Goal: Task Accomplishment & Management: Complete application form

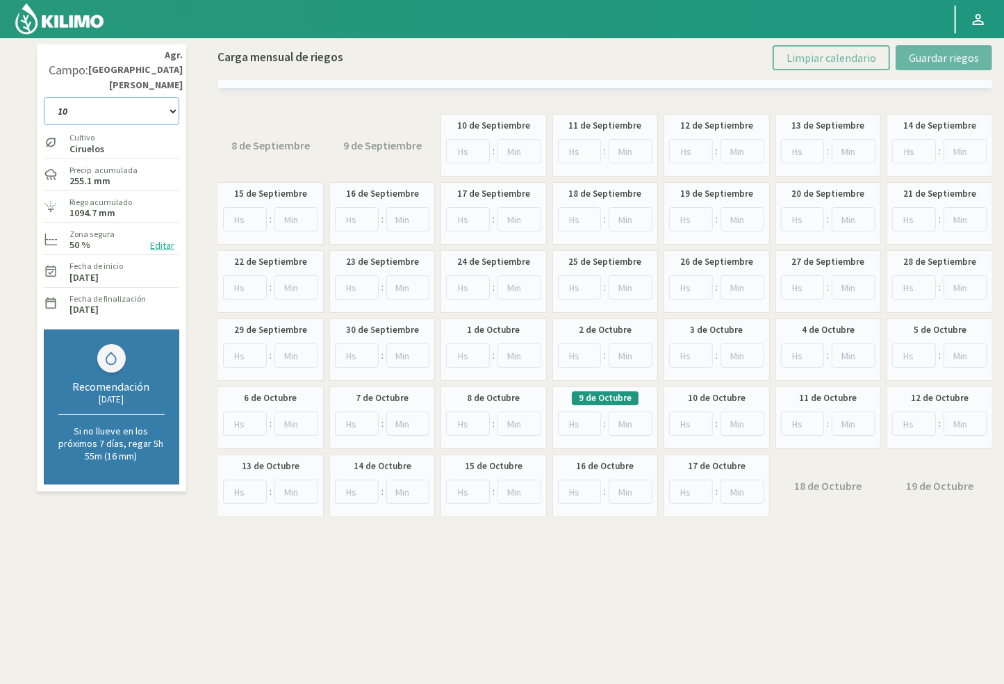
click at [120, 97] on select "10 11 12 13 1A 1B 26 27 E 3A 4 5 6 7 [PERSON_NAME] 7 Ciruela 8 9 Equipo 1 2005 …" at bounding box center [111, 111] width 135 height 28
drag, startPoint x: 160, startPoint y: 83, endPoint x: 154, endPoint y: 92, distance: 10.4
click at [160, 97] on select "10 11 12 13 1A 1B 26 27 E 3A 4 5 6 7 [PERSON_NAME] 7 Ciruela 8 9 Equipo 1 2005 …" at bounding box center [111, 111] width 135 height 28
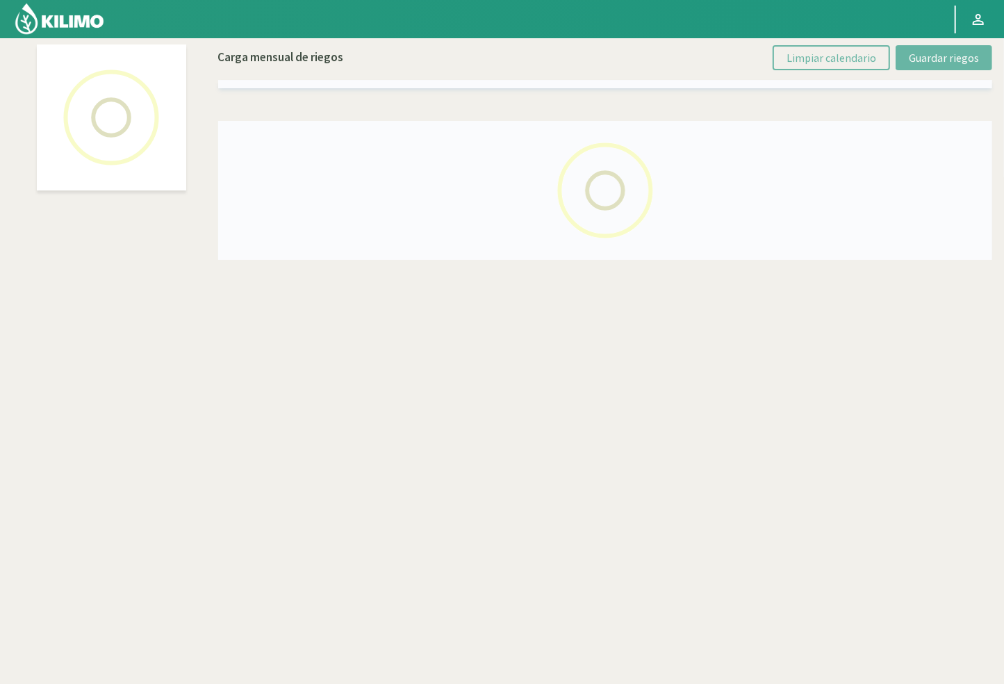
select select "45: Object"
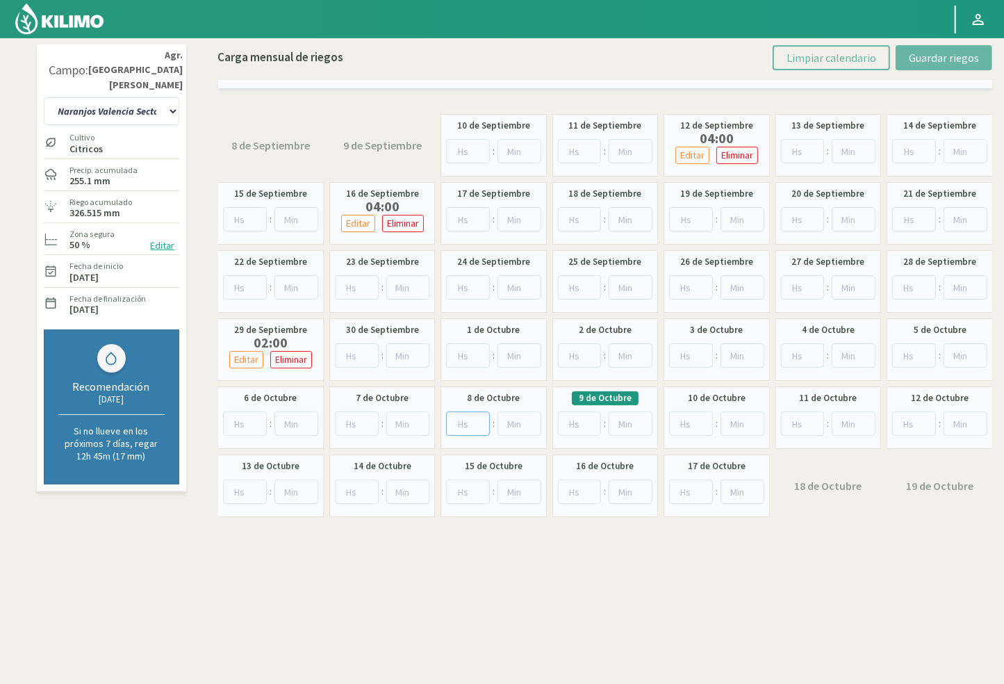
click at [465, 425] on input "number" at bounding box center [468, 423] width 44 height 24
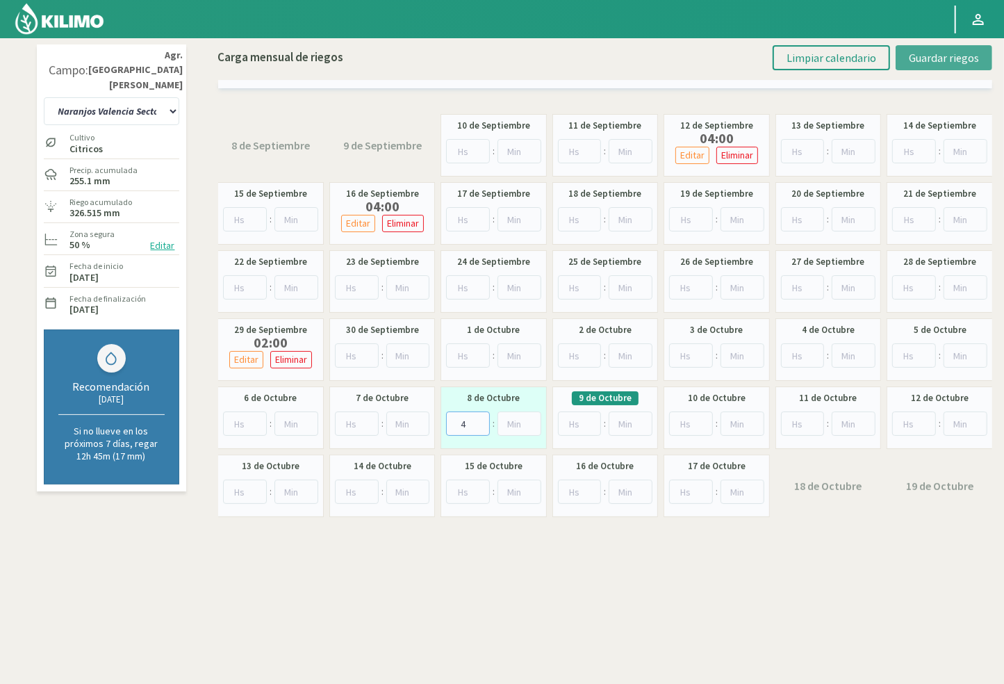
type input "4"
click at [938, 53] on span "Guardar riegos" at bounding box center [944, 58] width 70 height 14
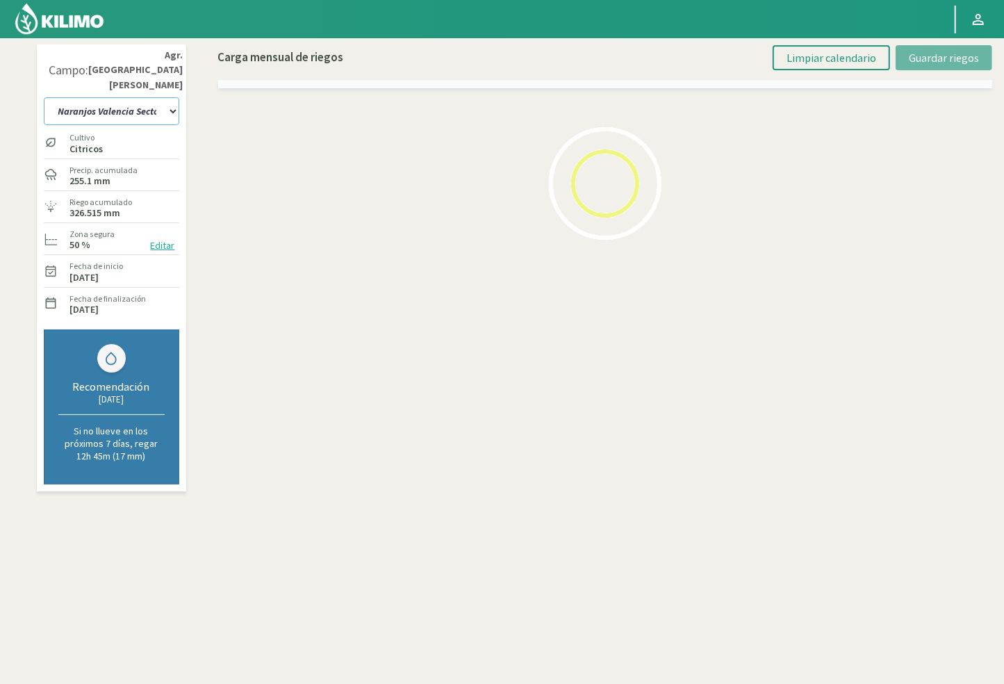
click at [138, 97] on select "10 11 12 13 1A 1B 26 27 E 3A 4 5 6 7 [PERSON_NAME] 7 Ciruela 8 9 Equipo 1 2005 …" at bounding box center [111, 111] width 135 height 28
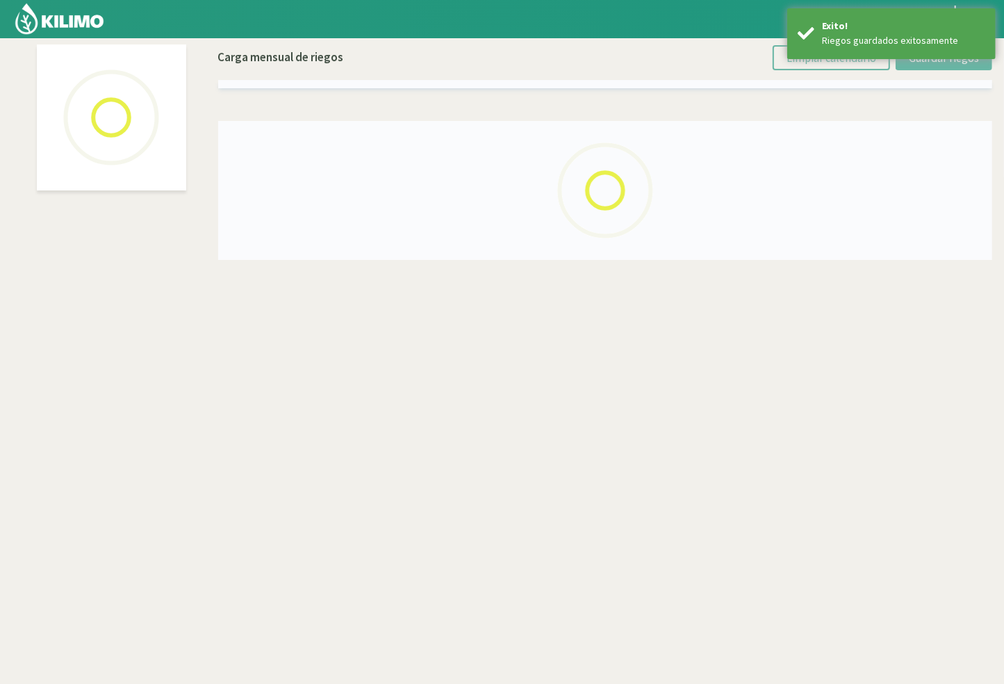
select select "44: Object"
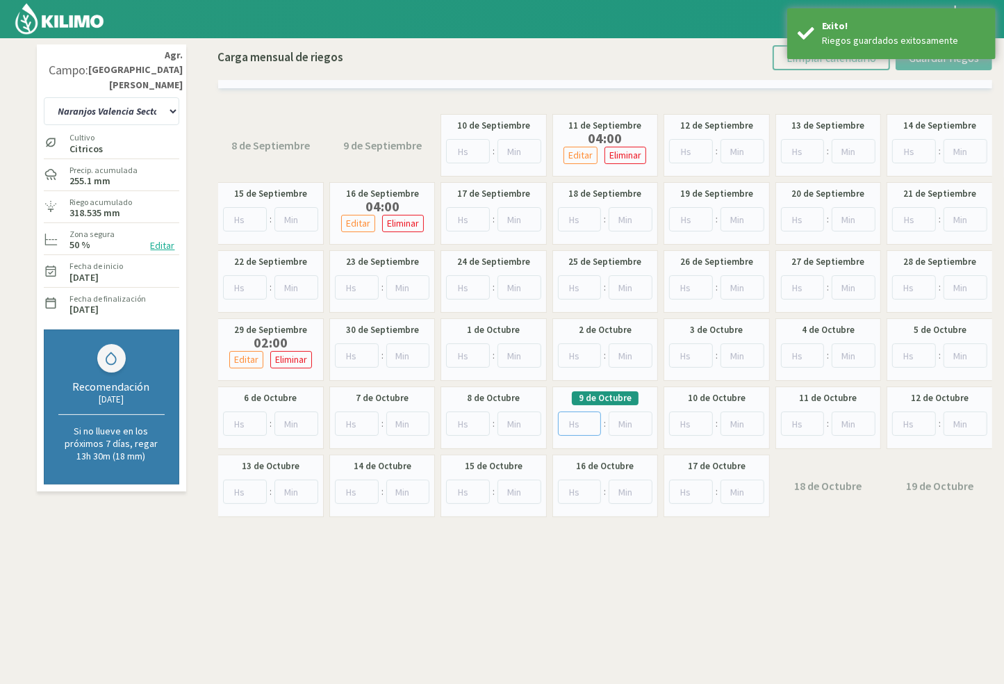
click at [574, 420] on input "number" at bounding box center [580, 423] width 44 height 24
type input "4"
click at [943, 63] on span "Guardar riegos" at bounding box center [944, 58] width 70 height 14
click at [149, 97] on select "10 11 12 13 1A 1B 26 27 E 3A 4 5 6 7 [PERSON_NAME] 7 Ciruela 8 9 Equipo 1 2005 …" at bounding box center [111, 111] width 135 height 28
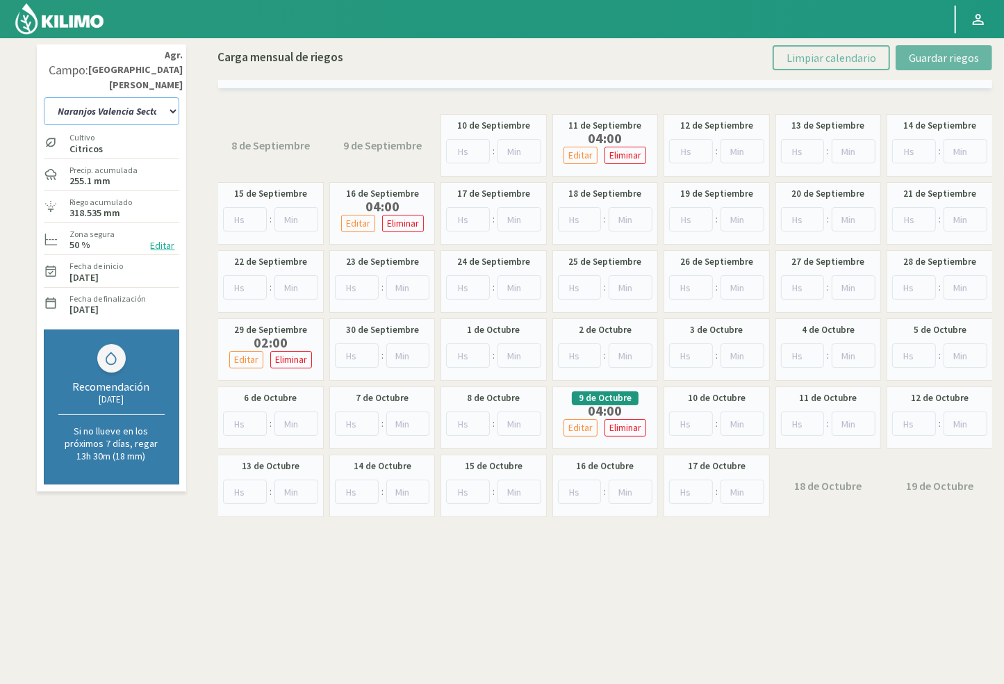
click at [143, 97] on select "10 11 12 13 1A 1B 26 27 E 3A 4 5 6 7 [PERSON_NAME] 7 Ciruela 8 9 Equipo 1 2005 …" at bounding box center [111, 111] width 135 height 28
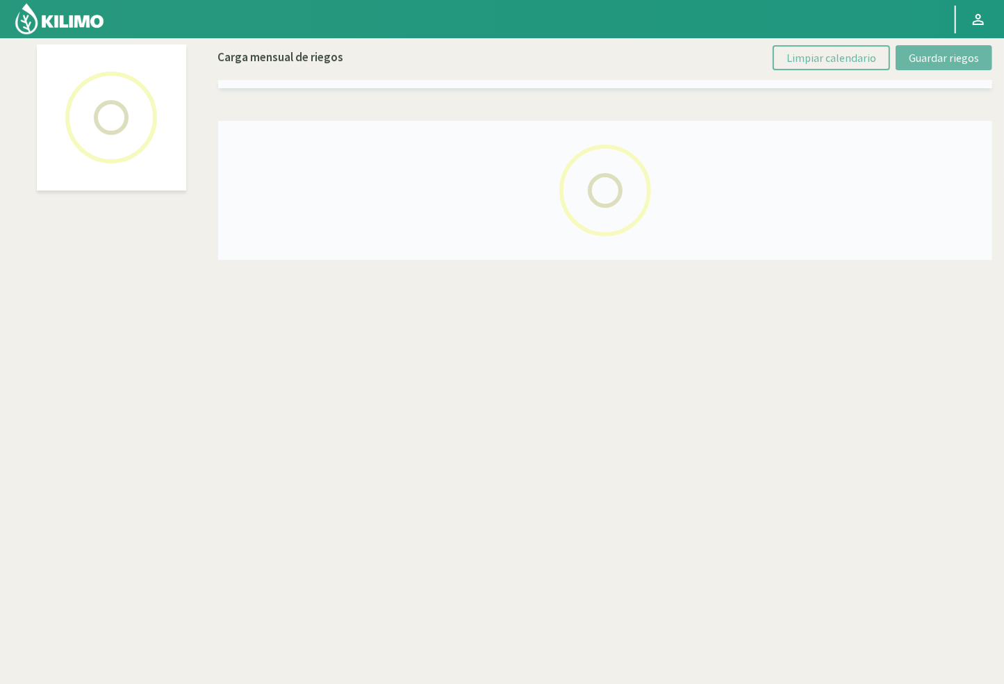
select select "8: Object"
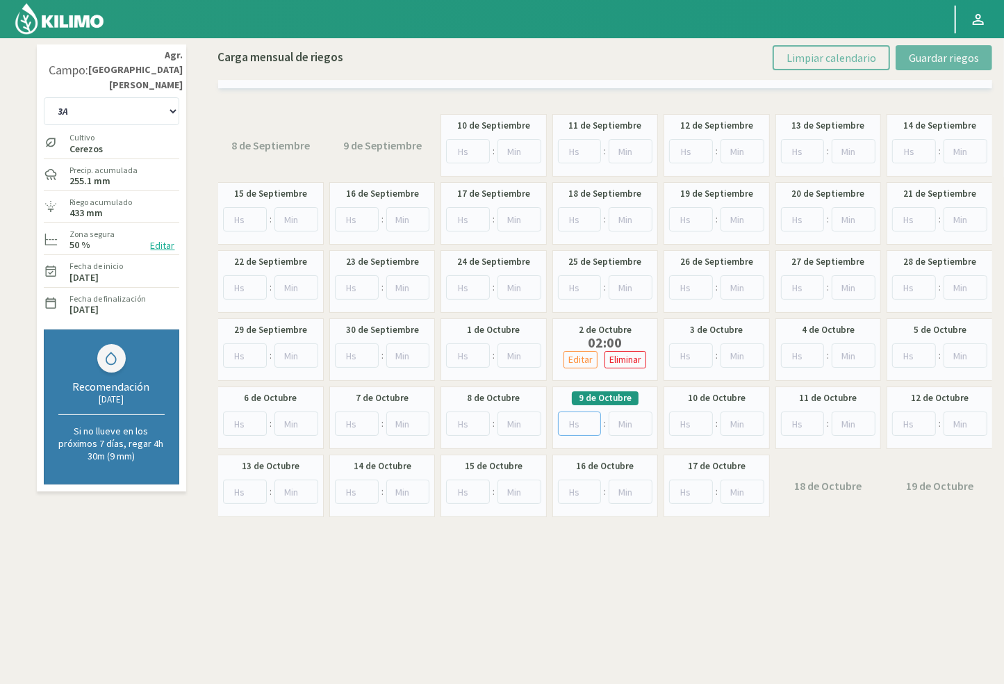
click at [572, 426] on input "number" at bounding box center [580, 423] width 44 height 24
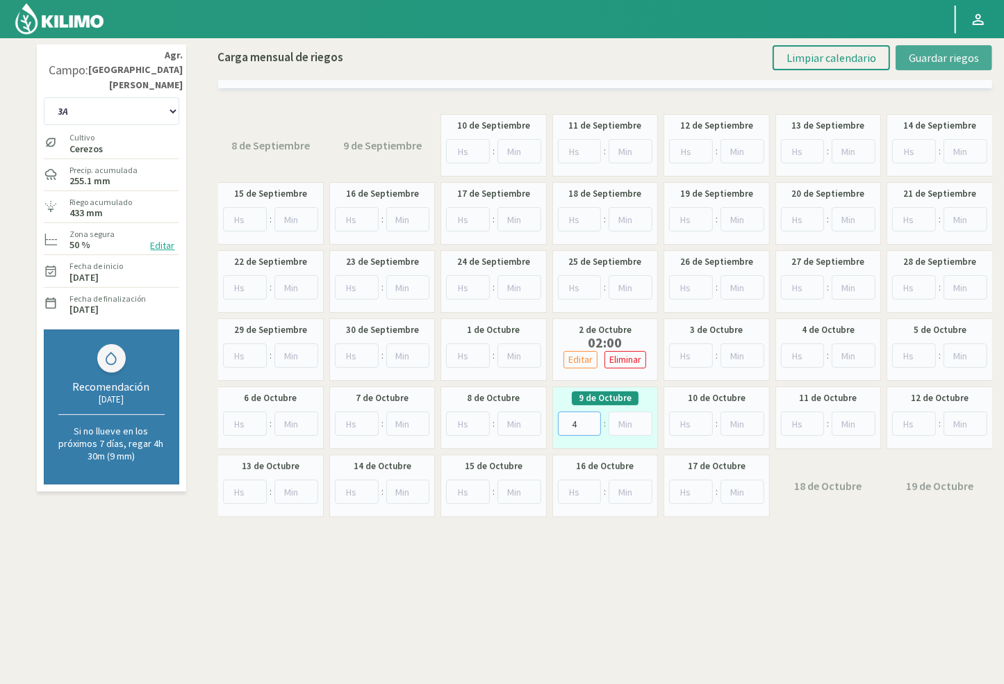
type input "4"
click at [957, 57] on span "Guardar riegos" at bounding box center [944, 58] width 70 height 14
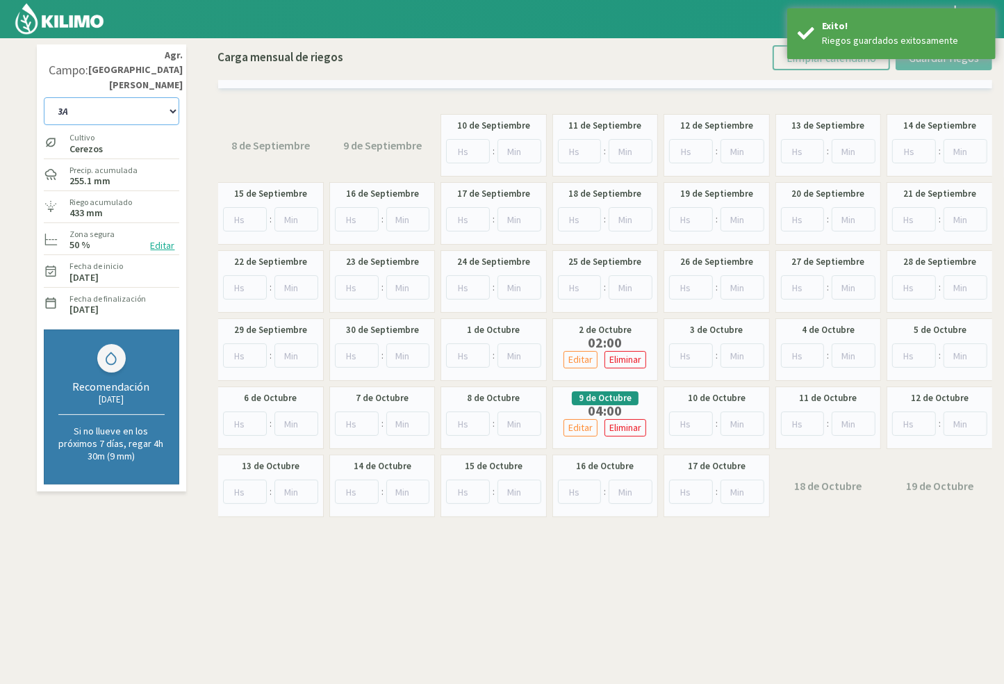
click at [83, 97] on select "10 11 12 13 1A 1B 26 27 E 3A 4 5 6 7 [PERSON_NAME] 7 Ciruela 8 9 Equipo 1 2005 …" at bounding box center [111, 111] width 135 height 28
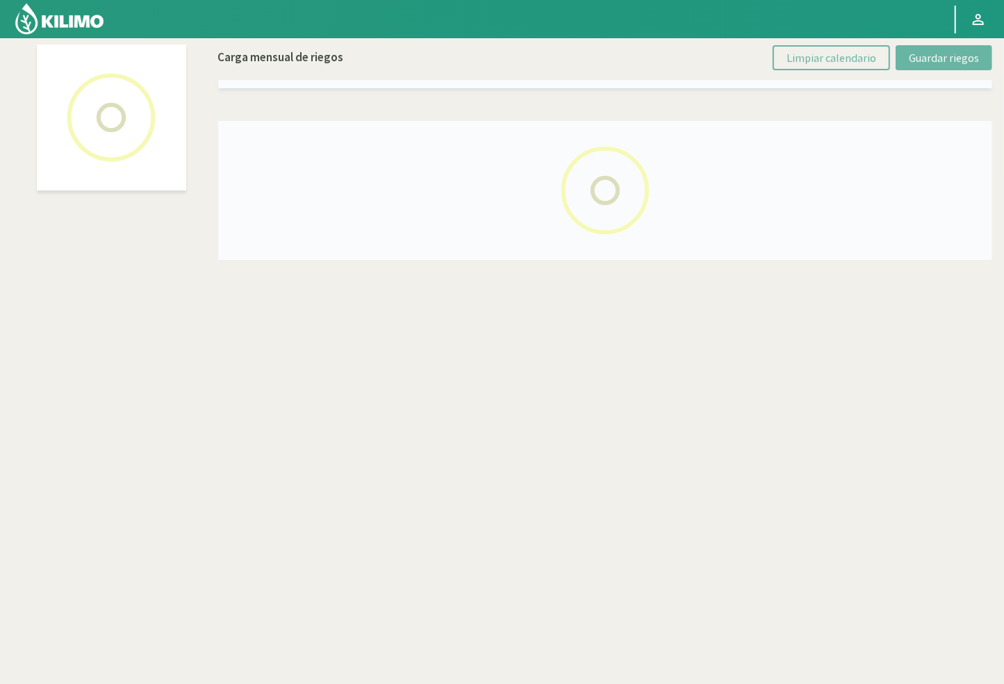
select select "4: Object"
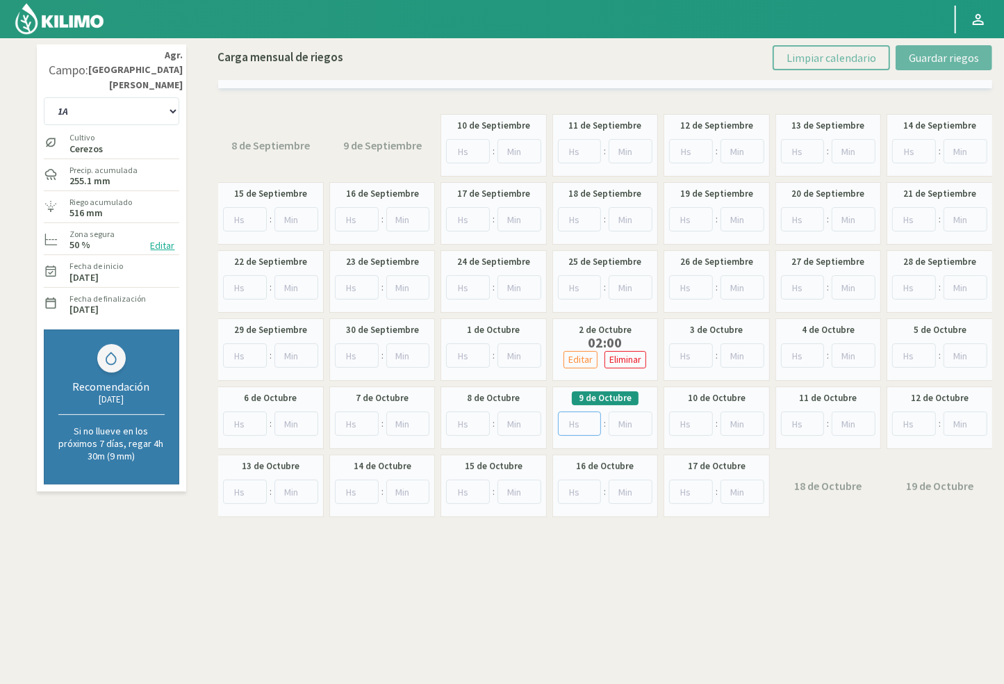
click at [578, 425] on input "number" at bounding box center [580, 423] width 44 height 24
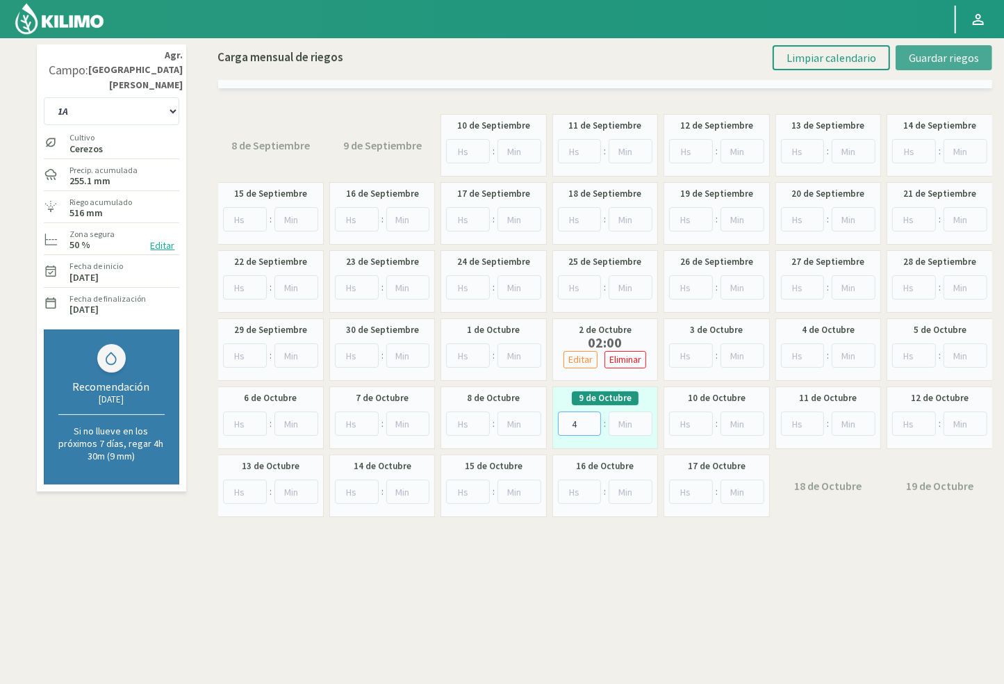
type input "4"
click at [907, 56] on button "Guardar riegos" at bounding box center [943, 57] width 97 height 25
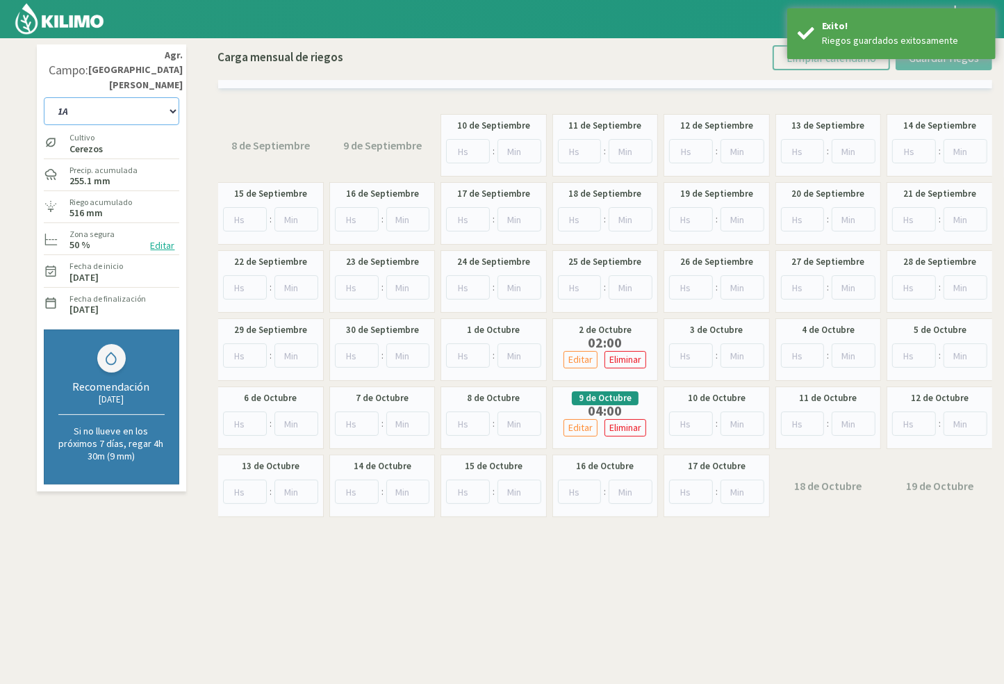
click at [134, 97] on select "10 11 12 13 1A 1B 26 27 E 3A 4 5 6 7 [PERSON_NAME] 7 Ciruela 8 9 Equipo 1 2005 …" at bounding box center [111, 111] width 135 height 28
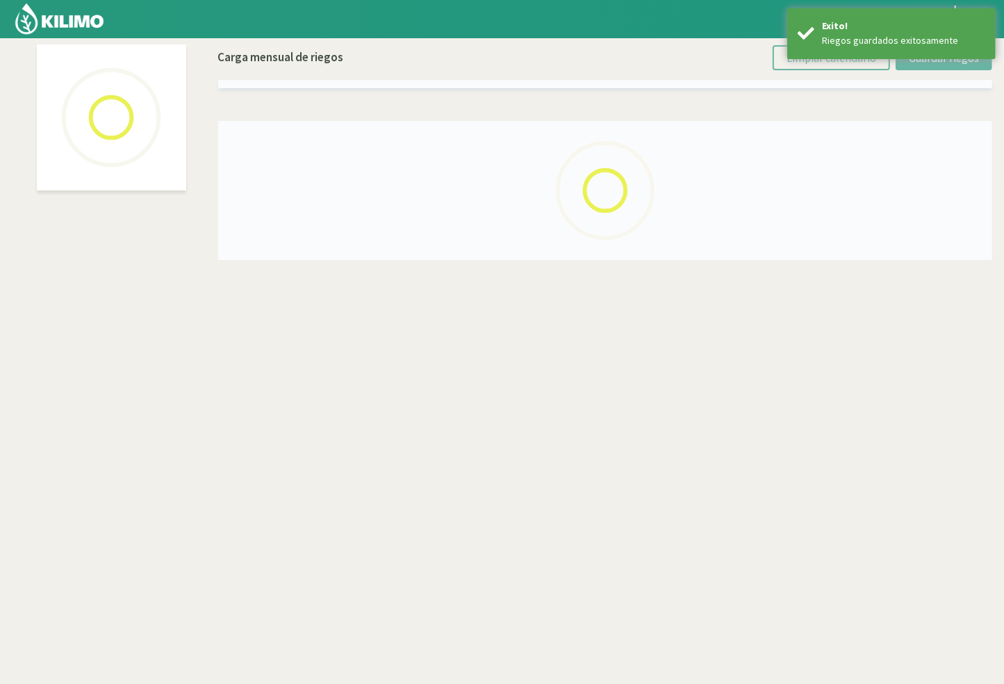
select select "7: Object"
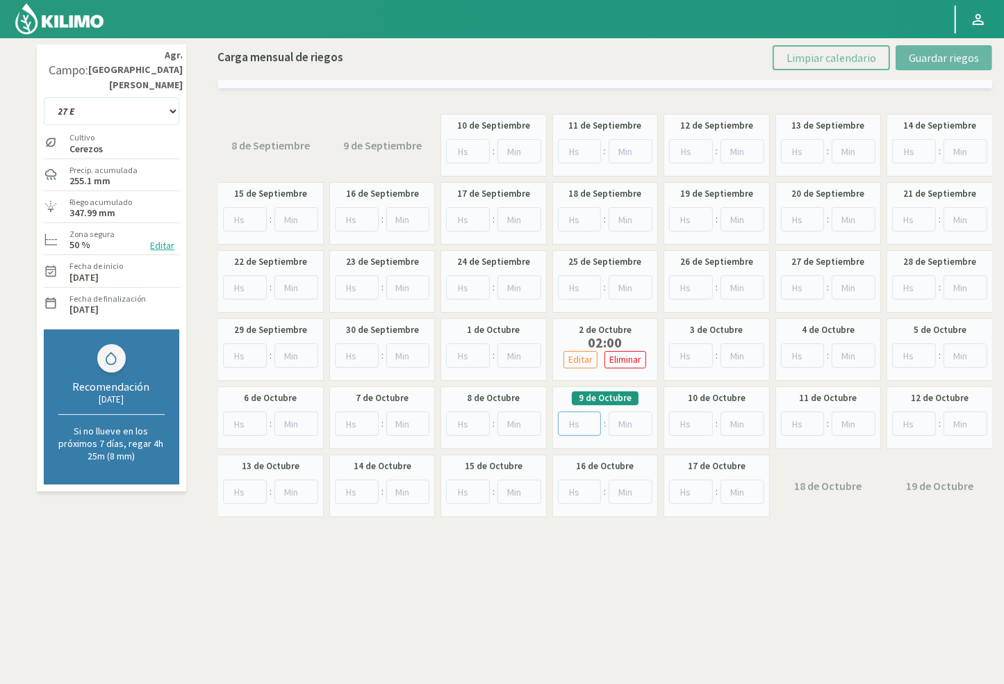
click at [568, 417] on input "number" at bounding box center [580, 423] width 44 height 24
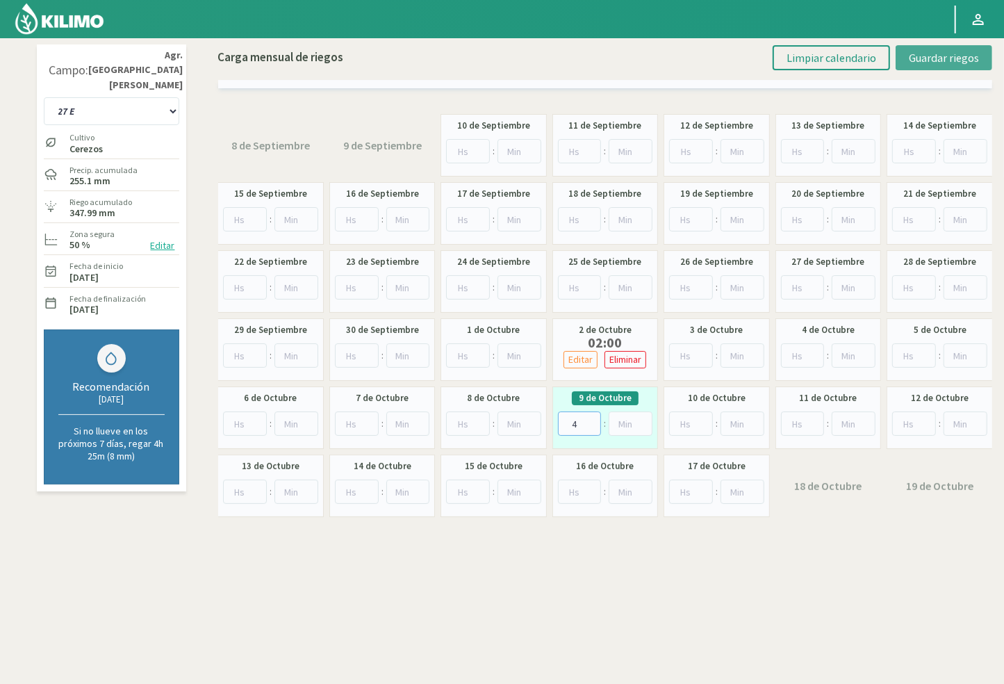
type input "4"
click at [935, 56] on span "Guardar riegos" at bounding box center [944, 58] width 70 height 14
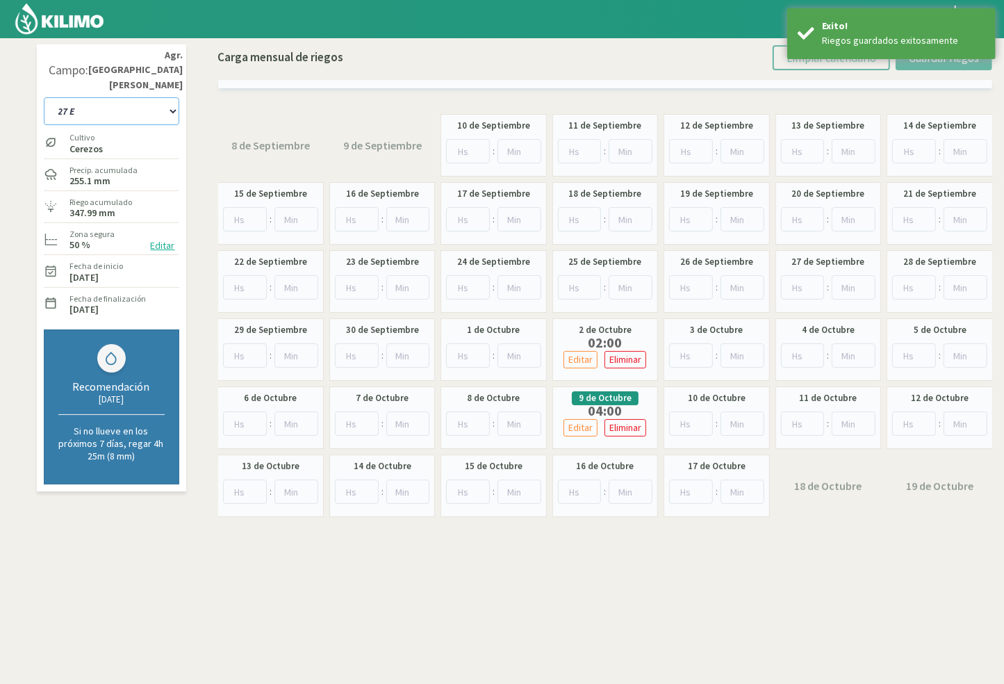
click at [74, 97] on select "10 11 12 13 1A 1B 26 27 E 3A 4 5 6 7 [PERSON_NAME] 7 Ciruela 8 9 Equipo 1 2005 …" at bounding box center [111, 111] width 135 height 28
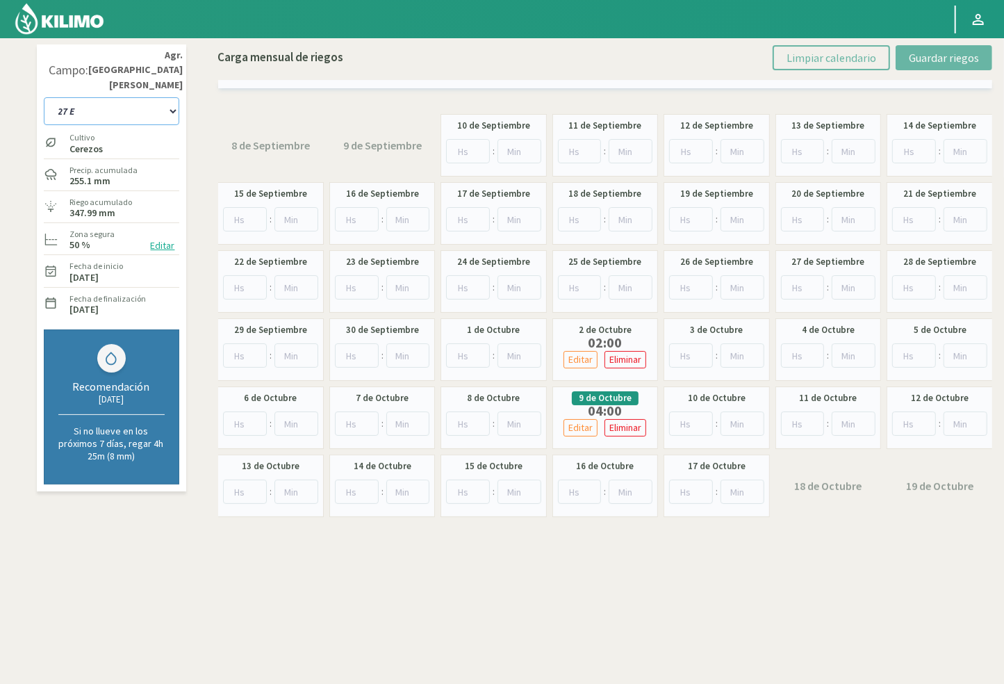
click at [117, 98] on select "10 11 12 13 1A 1B 26 27 E 3A 4 5 6 7 [PERSON_NAME] 7 Ciruela 8 9 Equipo 1 2005 …" at bounding box center [111, 111] width 135 height 28
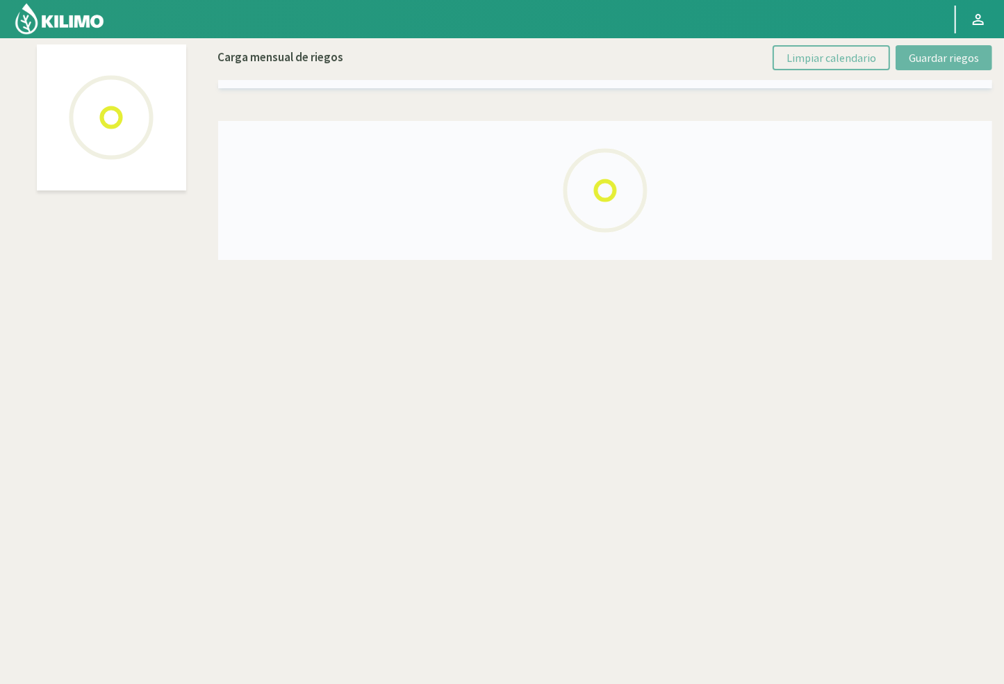
select select "64: Object"
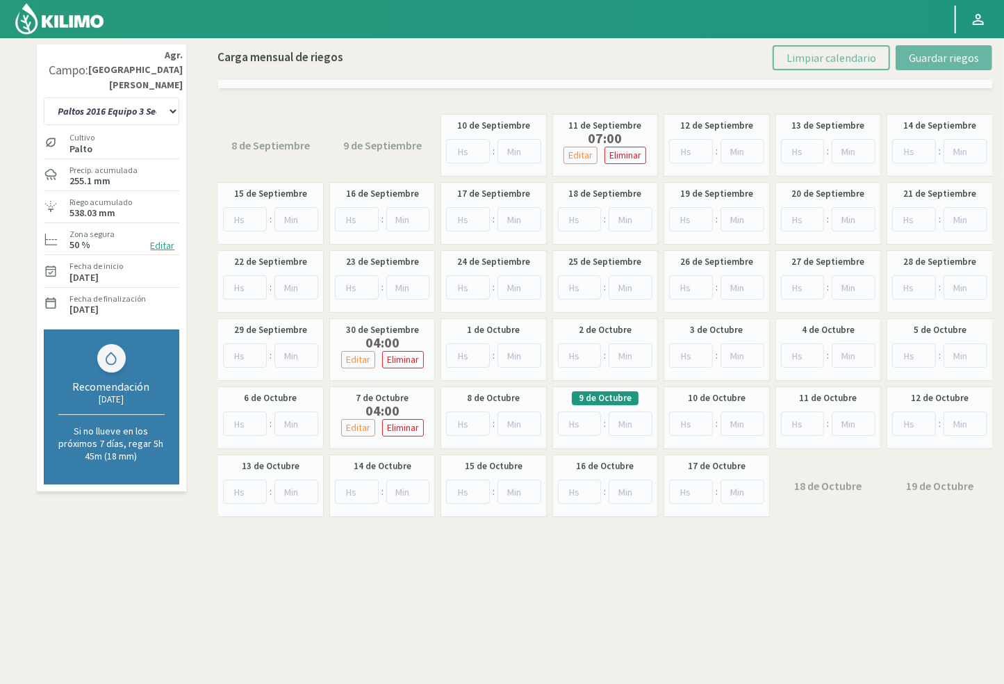
click at [131, 127] on div "Cultivo Palto" at bounding box center [111, 142] width 135 height 30
click at [133, 101] on select "10 11 12 13 1A 1B 26 27 E 3A 4 5 6 7 [PERSON_NAME] 7 Ciruela 8 9 Equipo 1 2005 …" at bounding box center [111, 111] width 135 height 28
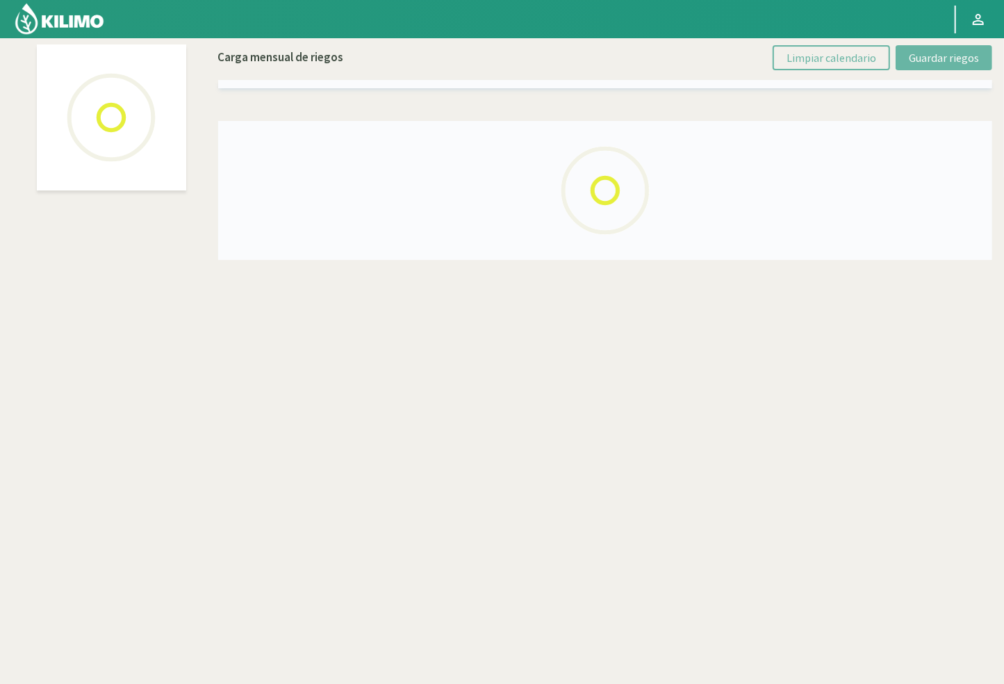
select select "63: Object"
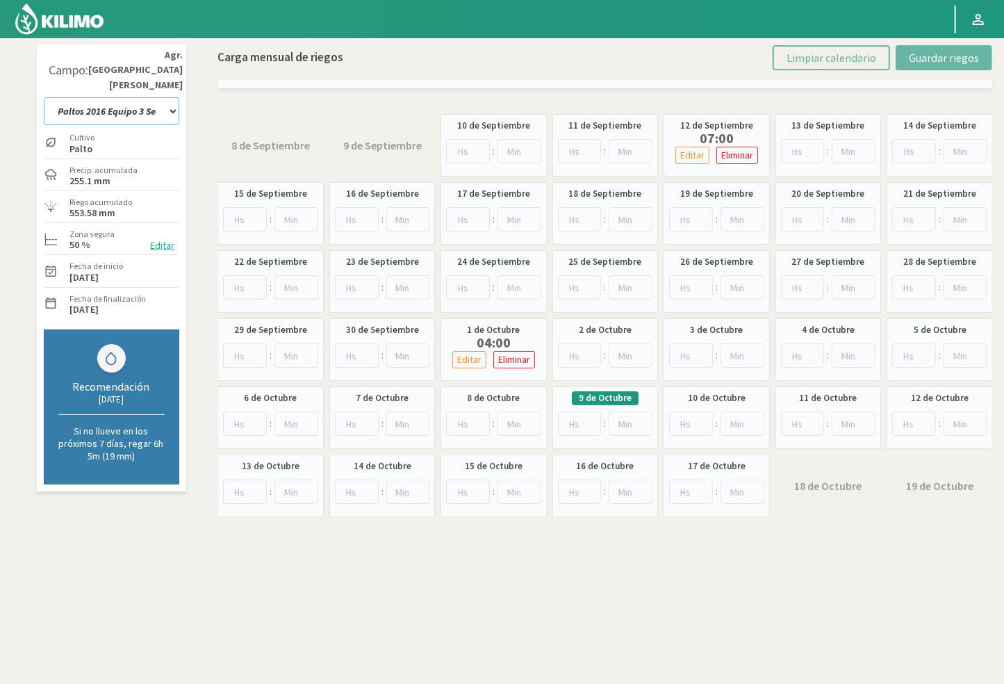
click at [110, 97] on select "10 11 12 13 1A 1B 26 27 E 3A 4 5 6 7 [PERSON_NAME] 7 Ciruela 8 9 Equipo 1 2005 …" at bounding box center [111, 111] width 135 height 28
click at [109, 97] on select "10 11 12 13 1A 1B 26 27 E 3A 4 5 6 7 [PERSON_NAME] 7 Ciruela 8 9 Equipo 1 2005 …" at bounding box center [111, 111] width 135 height 28
click at [581, 417] on input "number" at bounding box center [580, 423] width 44 height 24
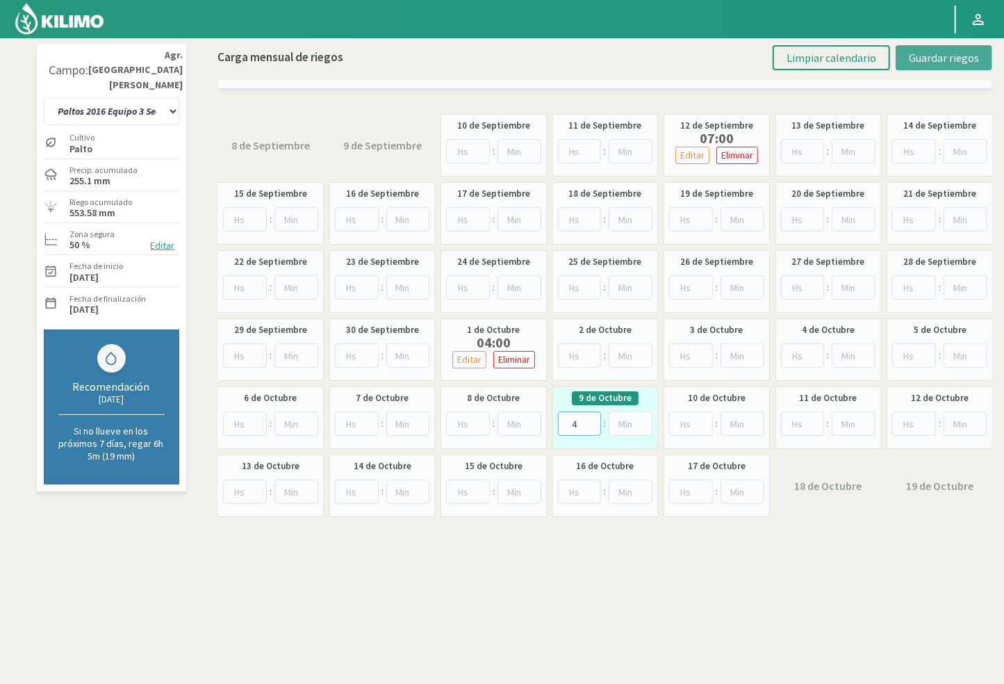
type input "4"
click at [949, 49] on button "Guardar riegos" at bounding box center [943, 57] width 97 height 25
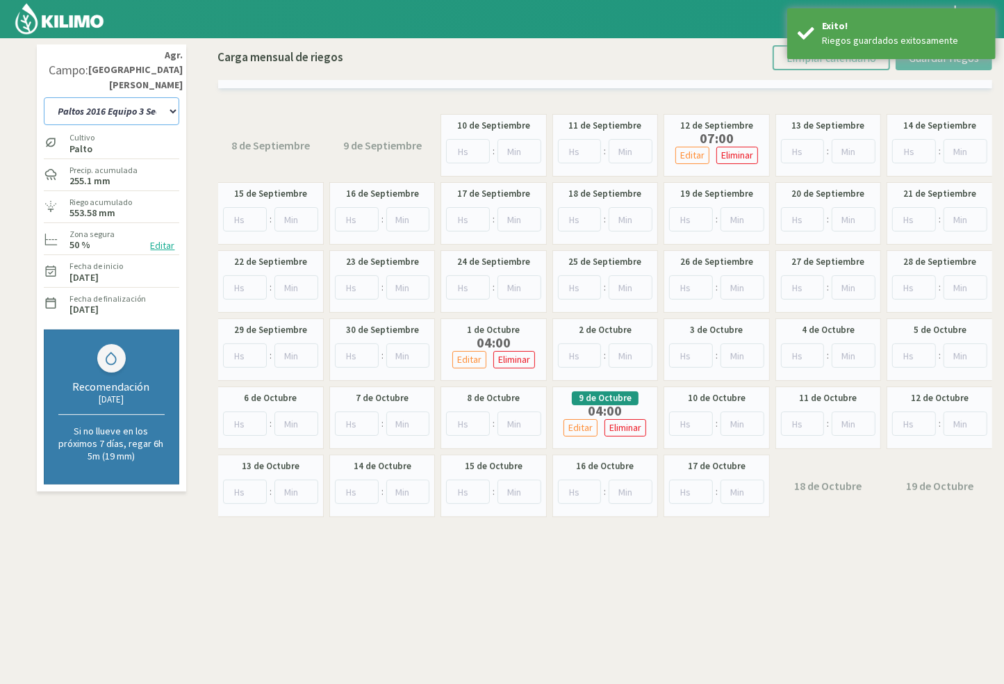
click at [151, 97] on select "10 11 12 13 1A 1B 26 27 E 3A 4 5 6 7 [PERSON_NAME] 7 Ciruela 8 9 Equipo 1 2005 …" at bounding box center [111, 111] width 135 height 28
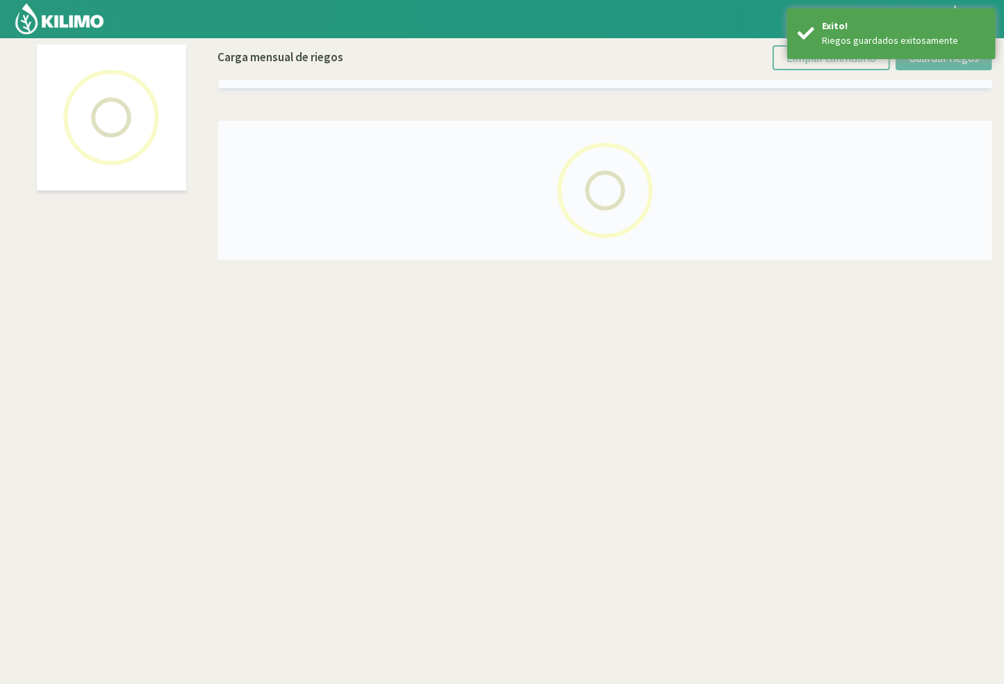
select select "61: Object"
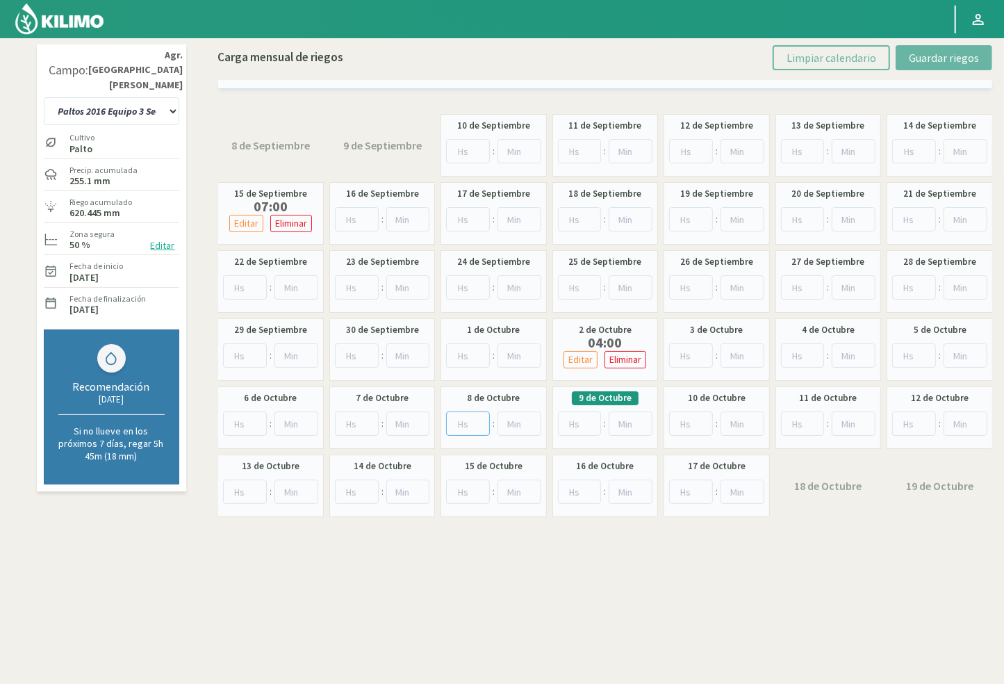
click at [452, 418] on input "number" at bounding box center [468, 423] width 44 height 24
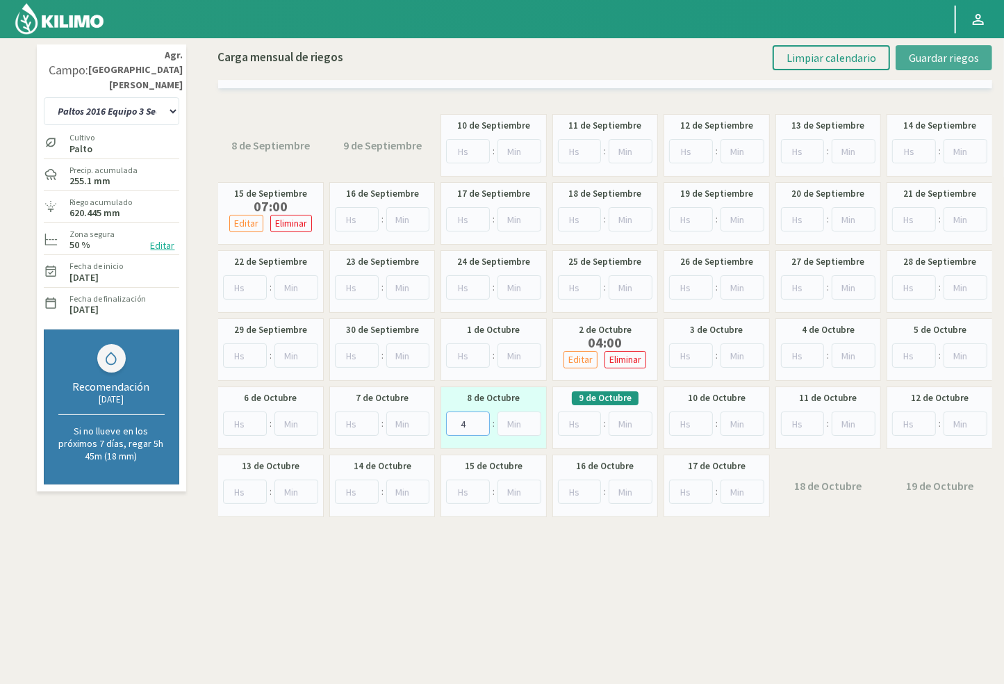
type input "4"
click at [920, 51] on span "Guardar riegos" at bounding box center [944, 58] width 70 height 14
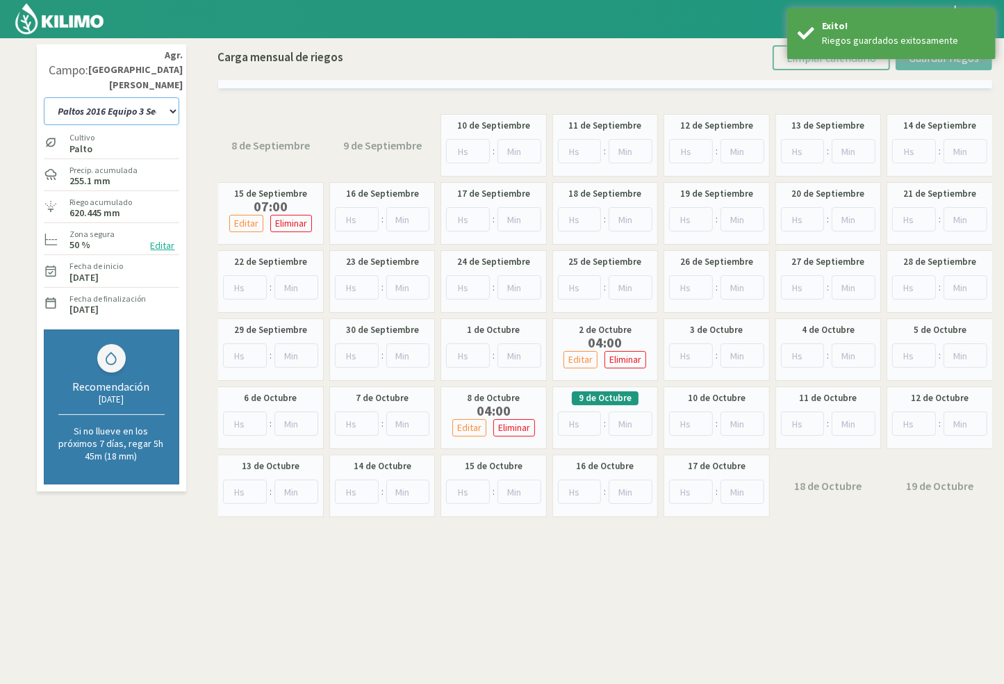
click at [132, 99] on select "10 11 12 13 1A 1B 26 27 E 3A 4 5 6 7 [PERSON_NAME] 7 Ciruela 8 9 Equipo 1 2005 …" at bounding box center [111, 111] width 135 height 28
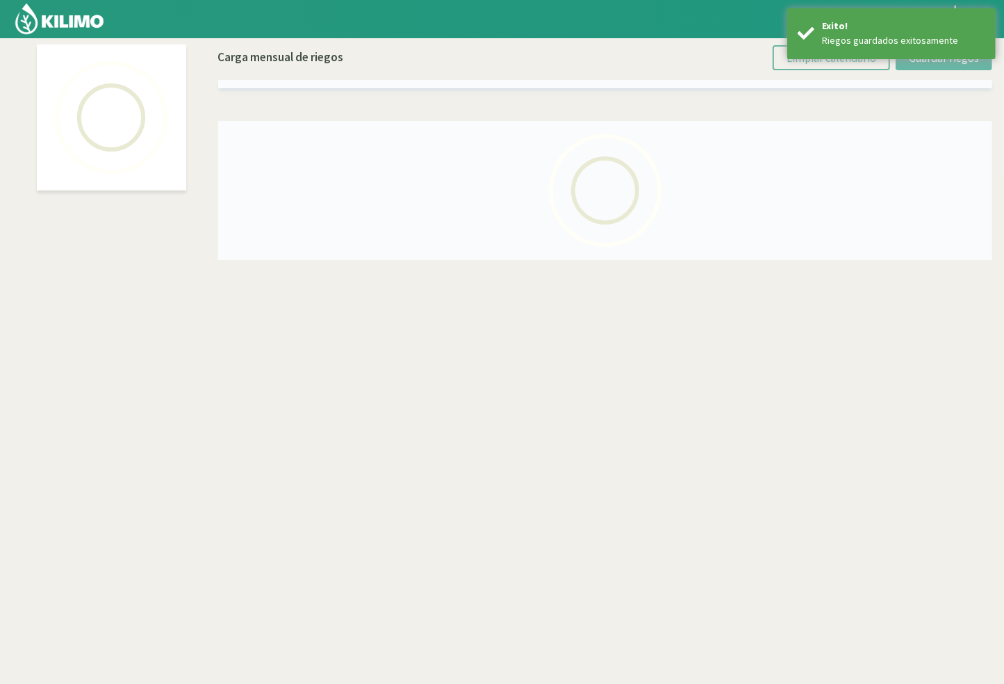
select select "60: Object"
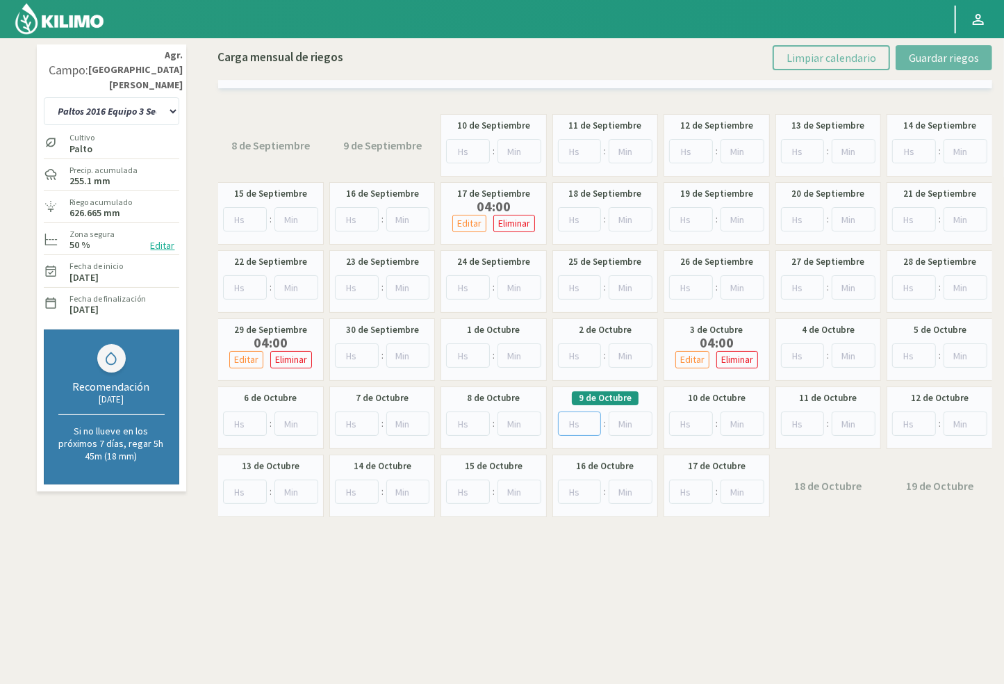
click at [576, 421] on input "number" at bounding box center [580, 423] width 44 height 24
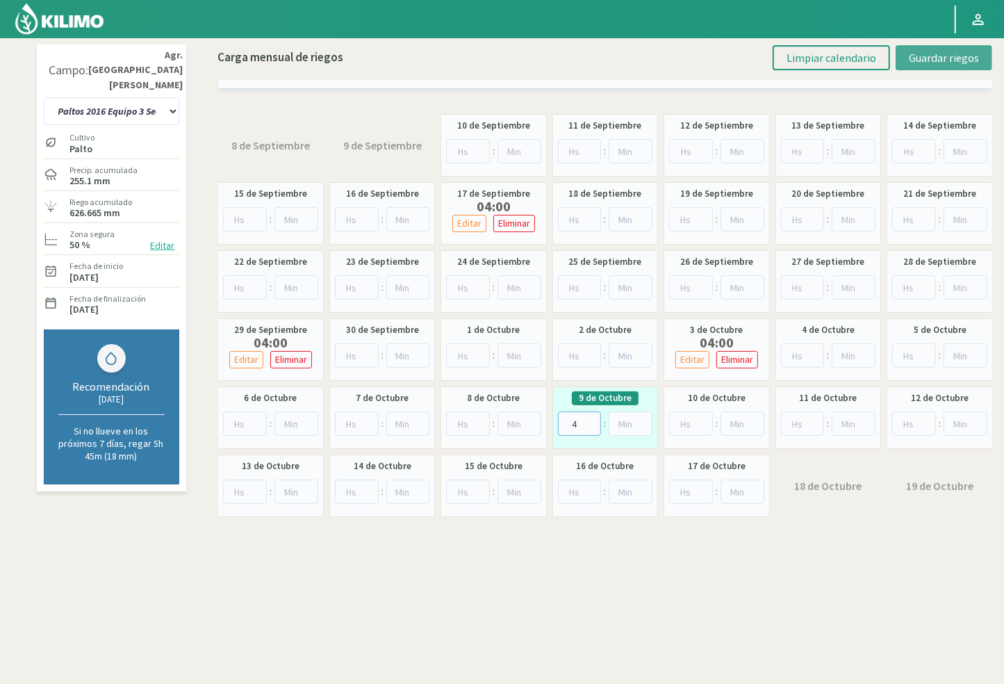
type input "4"
click at [920, 53] on span "Guardar riegos" at bounding box center [944, 58] width 70 height 14
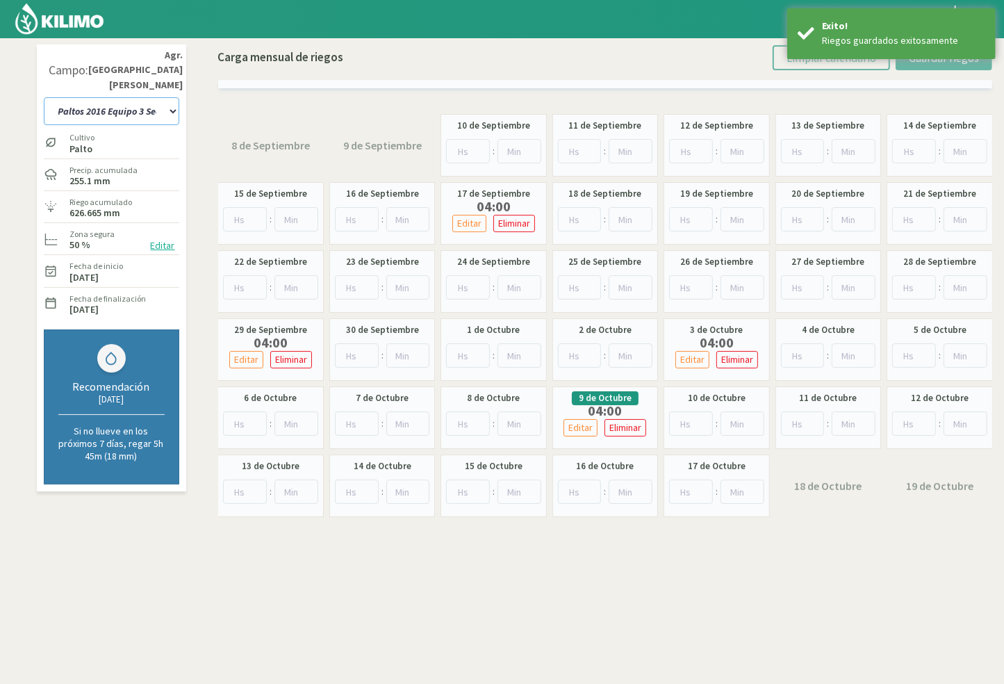
click at [143, 99] on select "10 11 12 13 1A 1B 26 27 E 3A 4 5 6 7 [PERSON_NAME] 7 Ciruela 8 9 Equipo 1 2005 …" at bounding box center [111, 111] width 135 height 28
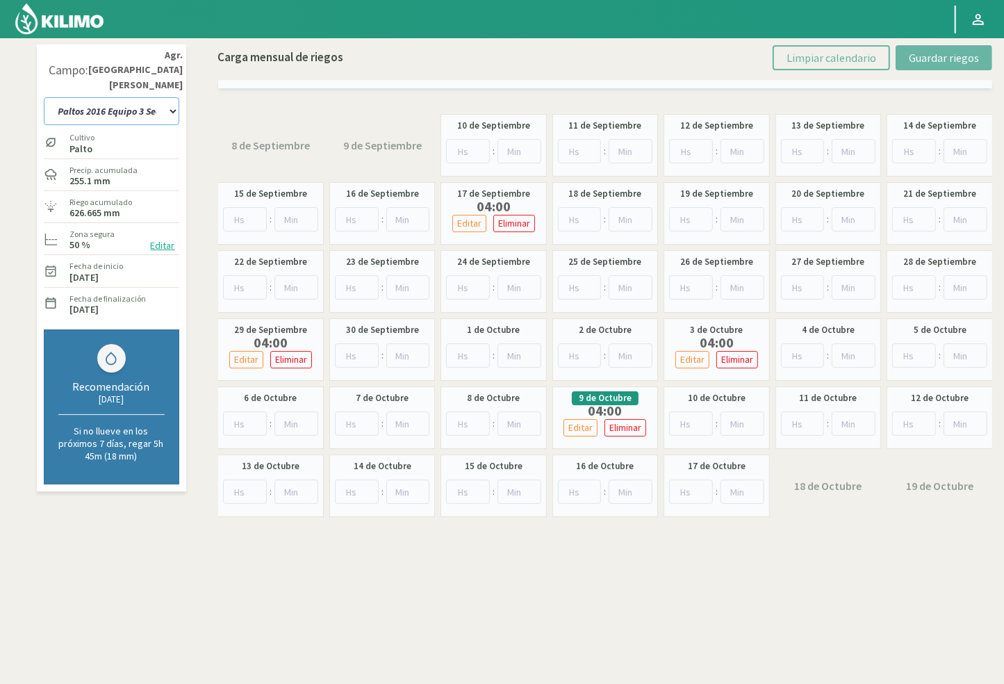
click at [143, 99] on select "10 11 12 13 1A 1B 26 27 E 3A 4 5 6 7 [PERSON_NAME] 7 Ciruela 8 9 Equipo 1 2005 …" at bounding box center [111, 111] width 135 height 28
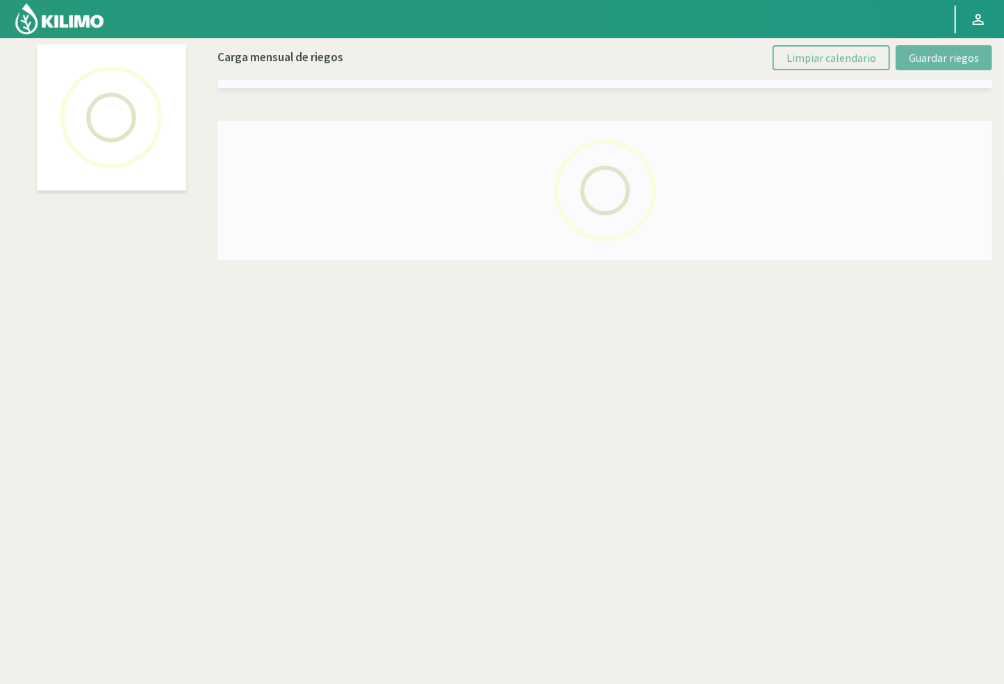
select select "31: Object"
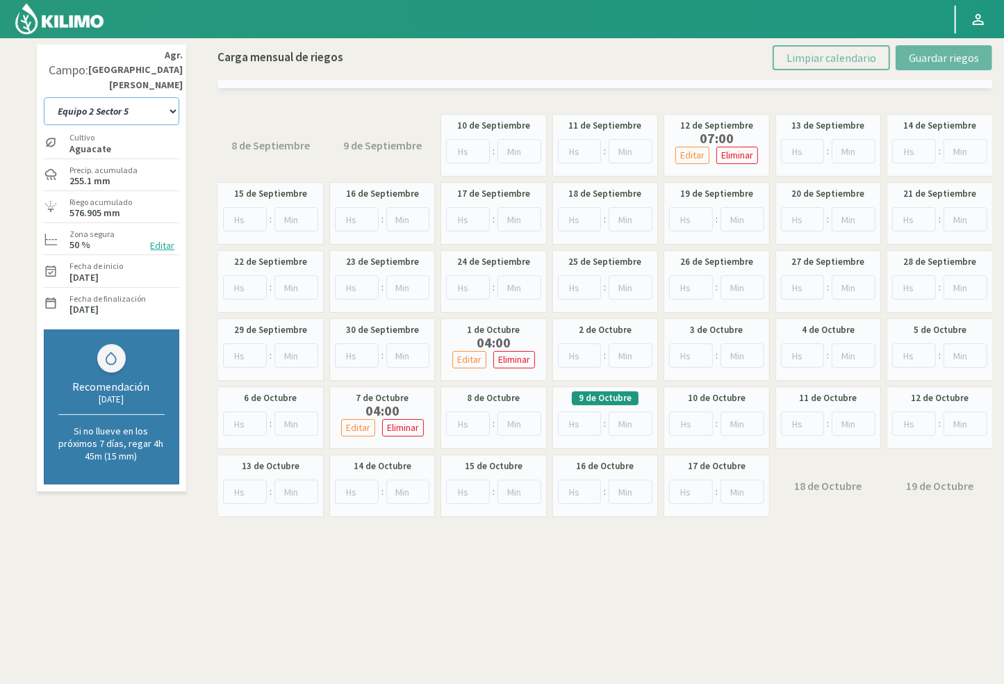
click at [162, 100] on select "10 11 12 13 1A 1B 26 27 E 3A 4 5 6 7 [PERSON_NAME] 7 Ciruela 8 9 Equipo 1 2005 …" at bounding box center [111, 111] width 135 height 28
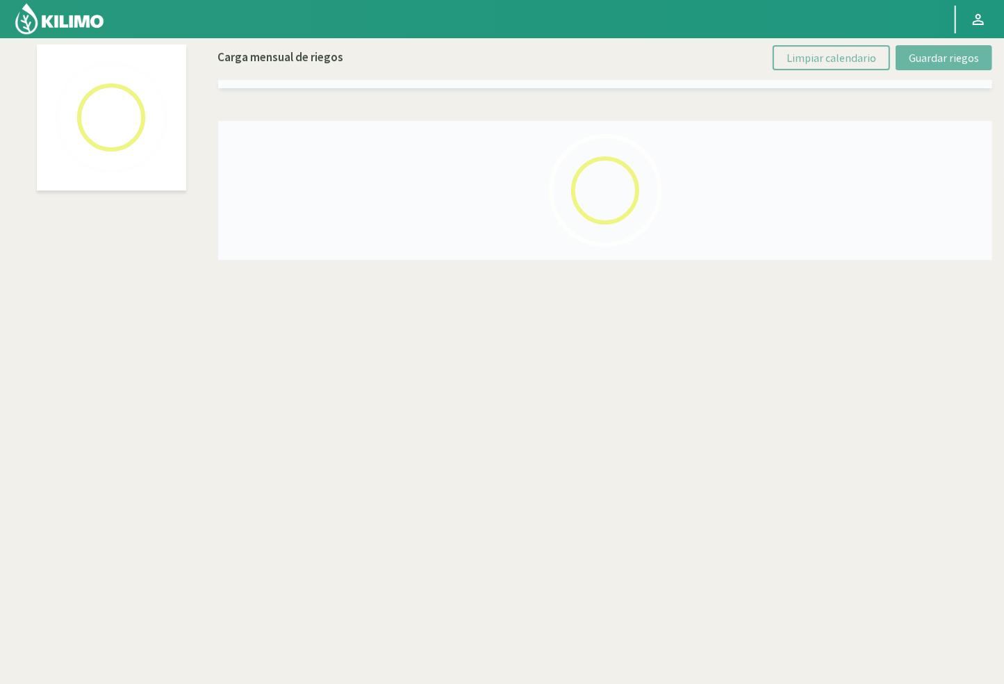
select select "30: Object"
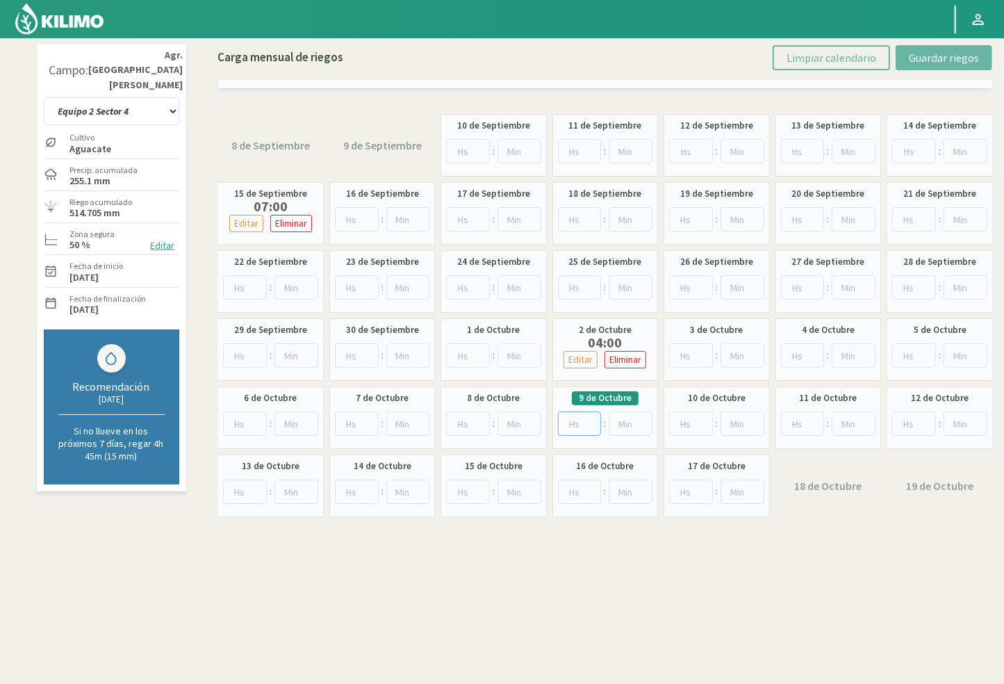
click at [572, 426] on input "number" at bounding box center [580, 423] width 44 height 24
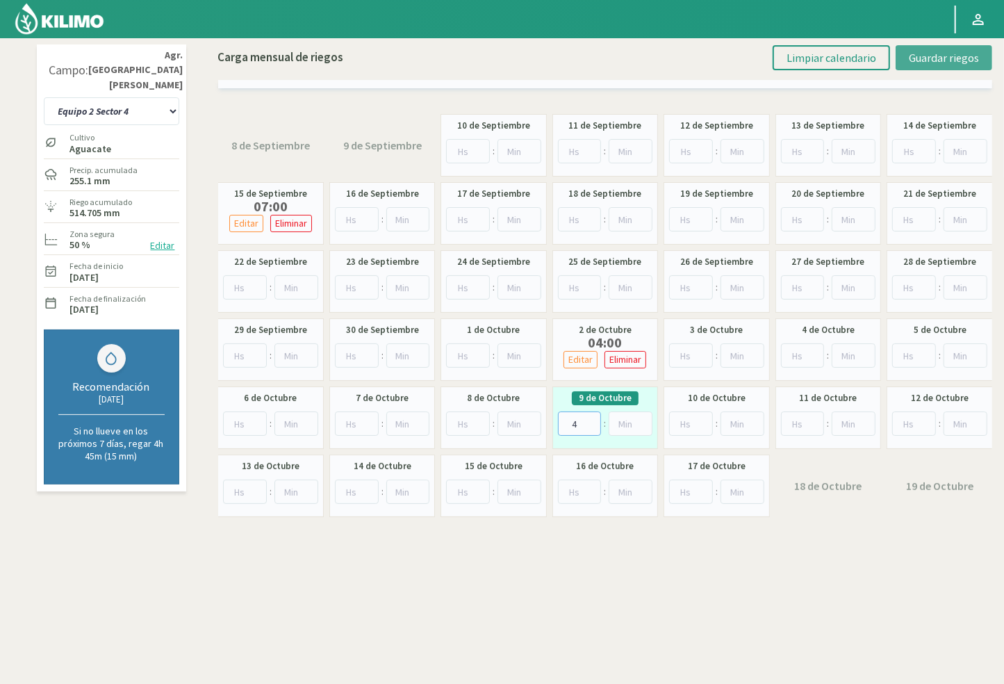
type input "4"
click at [941, 56] on span "Guardar riegos" at bounding box center [944, 58] width 70 height 14
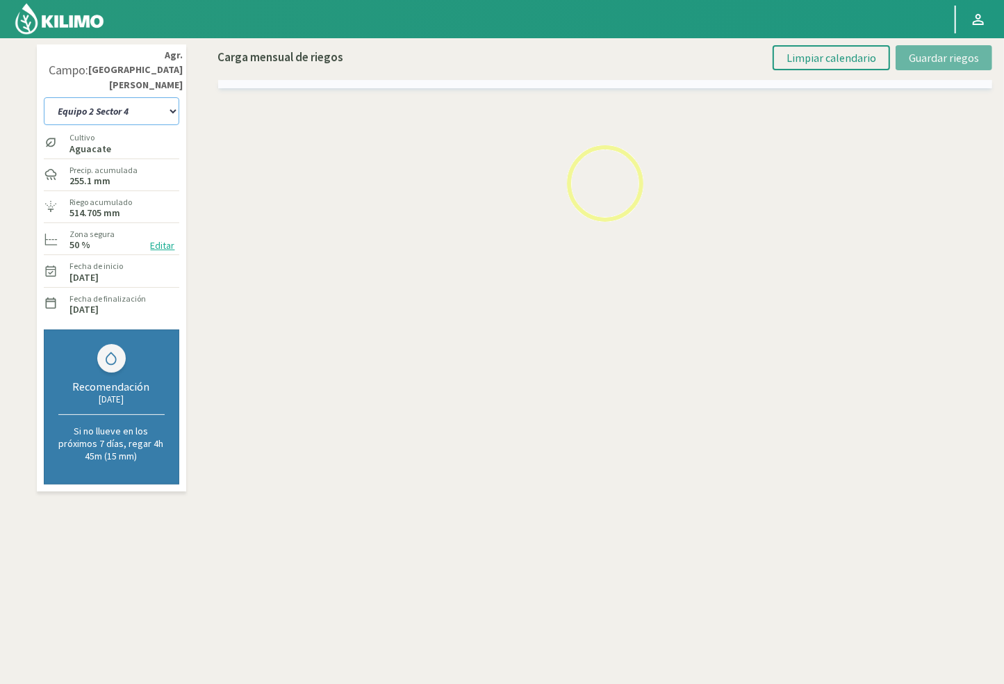
click at [113, 98] on select "10 11 12 13 1A 1B 26 27 E 3A 4 5 6 7 [PERSON_NAME] 7 Ciruela 8 9 Equipo 1 2005 …" at bounding box center [111, 111] width 135 height 28
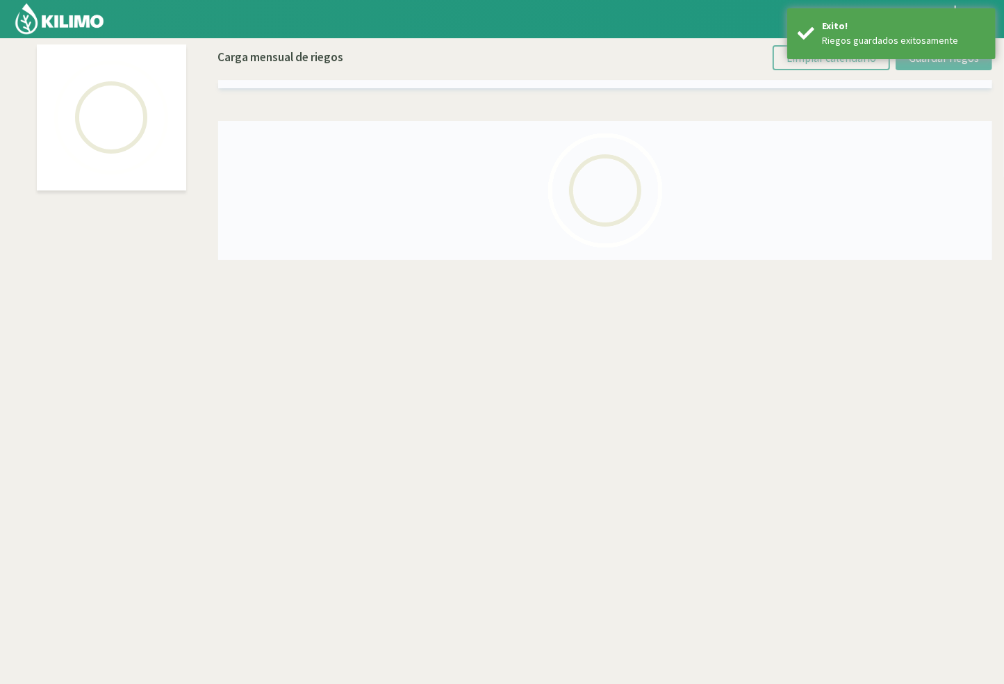
select select "29: Object"
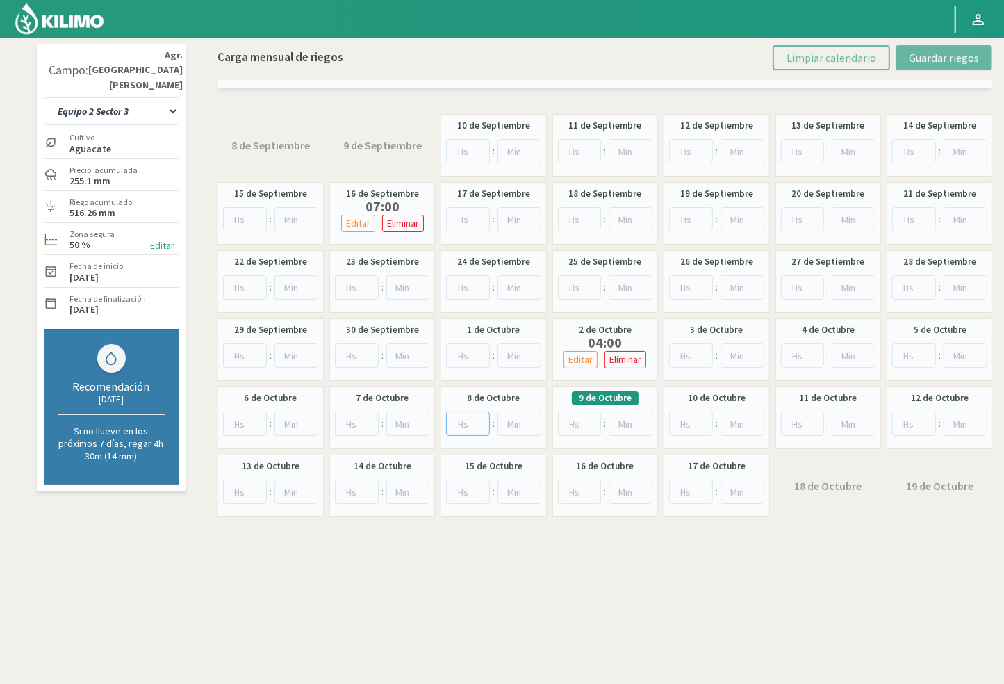
click at [472, 418] on input "number" at bounding box center [468, 423] width 44 height 24
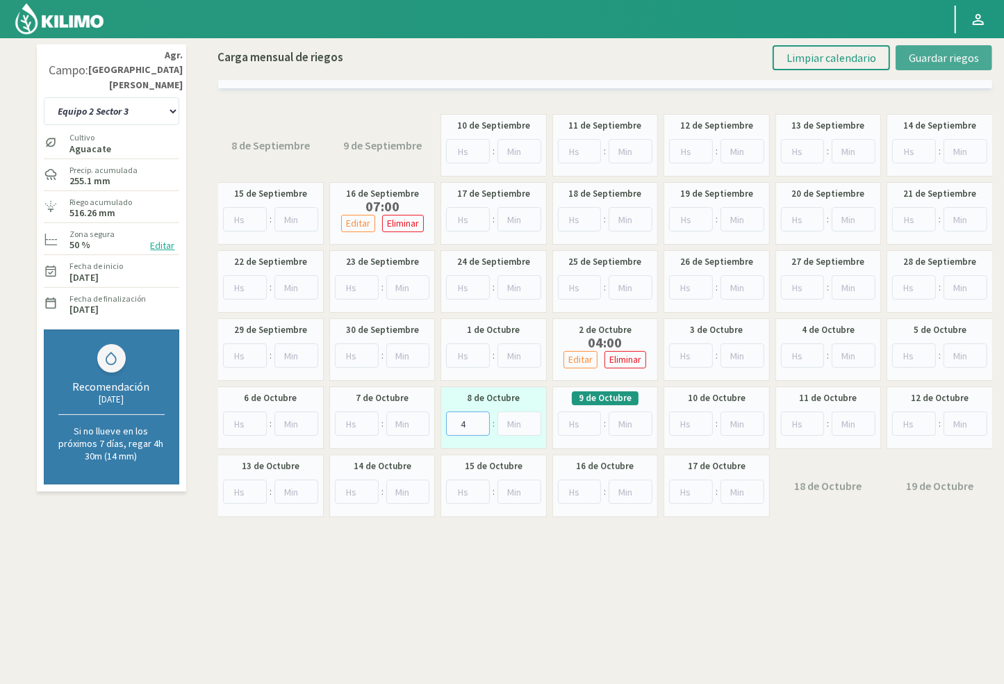
type input "4"
click at [912, 51] on span "Guardar riegos" at bounding box center [944, 58] width 70 height 14
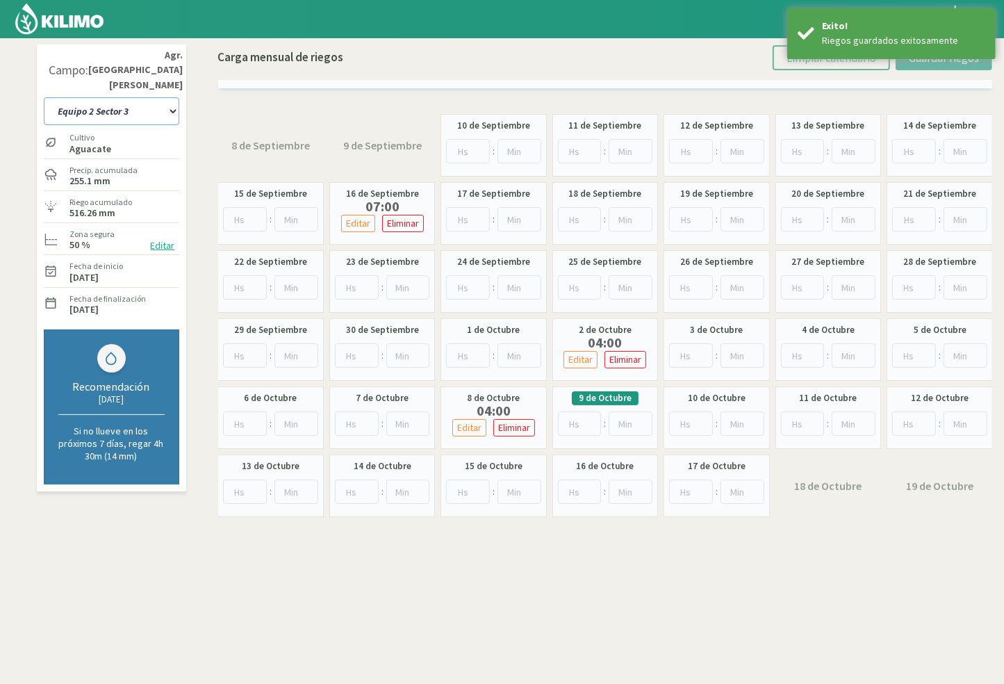
click at [133, 101] on select "10 11 12 13 1A 1B 26 27 E 3A 4 5 6 7 [PERSON_NAME] 7 Ciruela 8 9 Equipo 1 2005 …" at bounding box center [111, 111] width 135 height 28
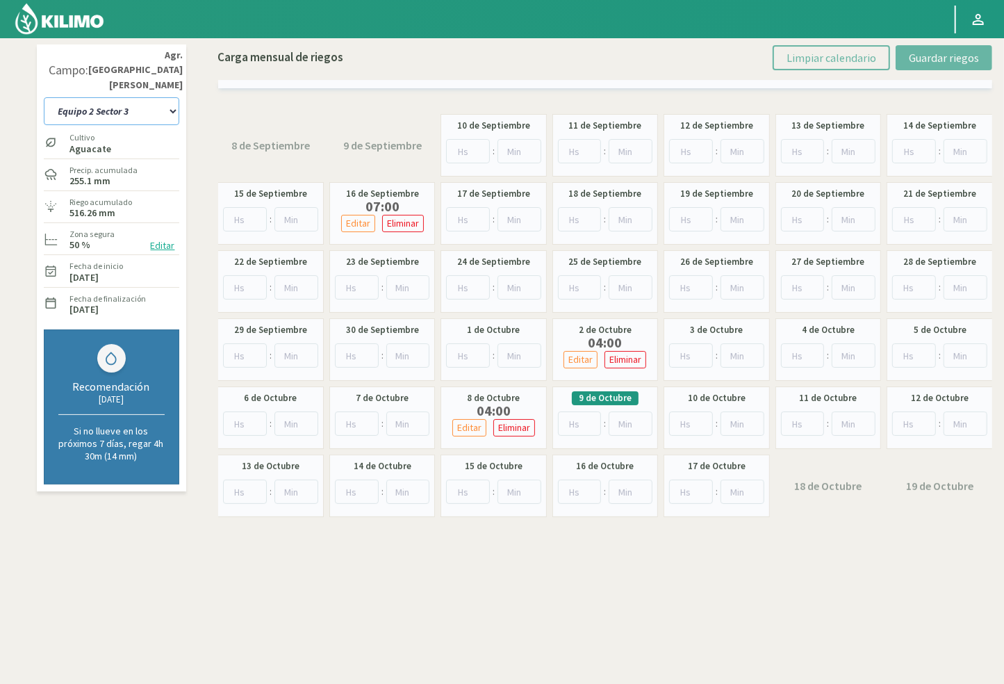
click at [151, 97] on select "10 11 12 13 1A 1B 26 27 E 3A 4 5 6 7 [PERSON_NAME] 7 Ciruela 8 9 Equipo 1 2005 …" at bounding box center [111, 111] width 135 height 28
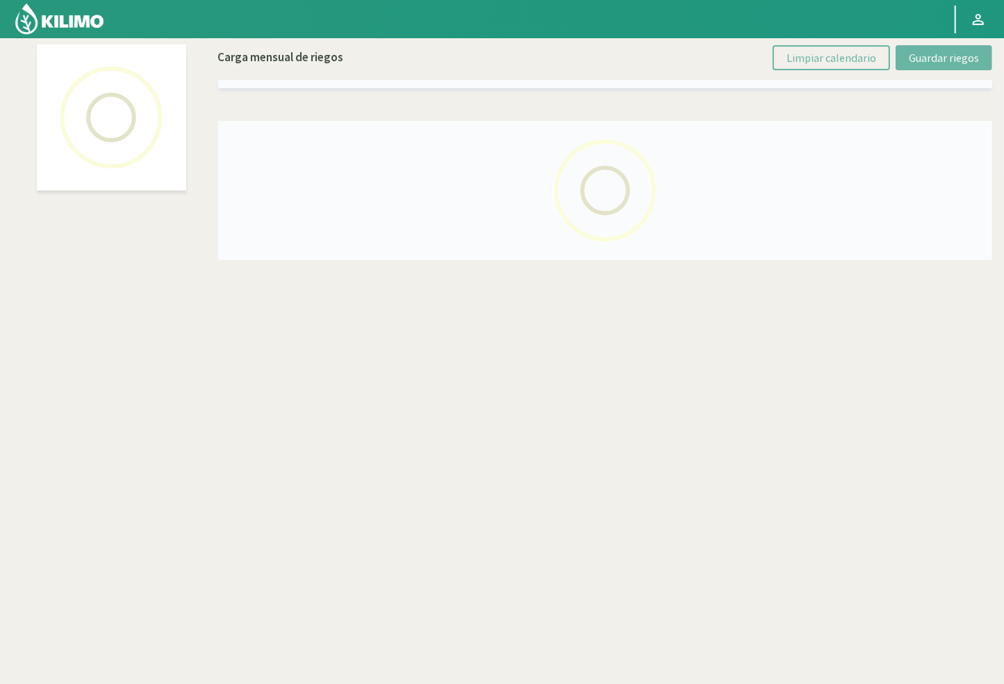
select select "57: Object"
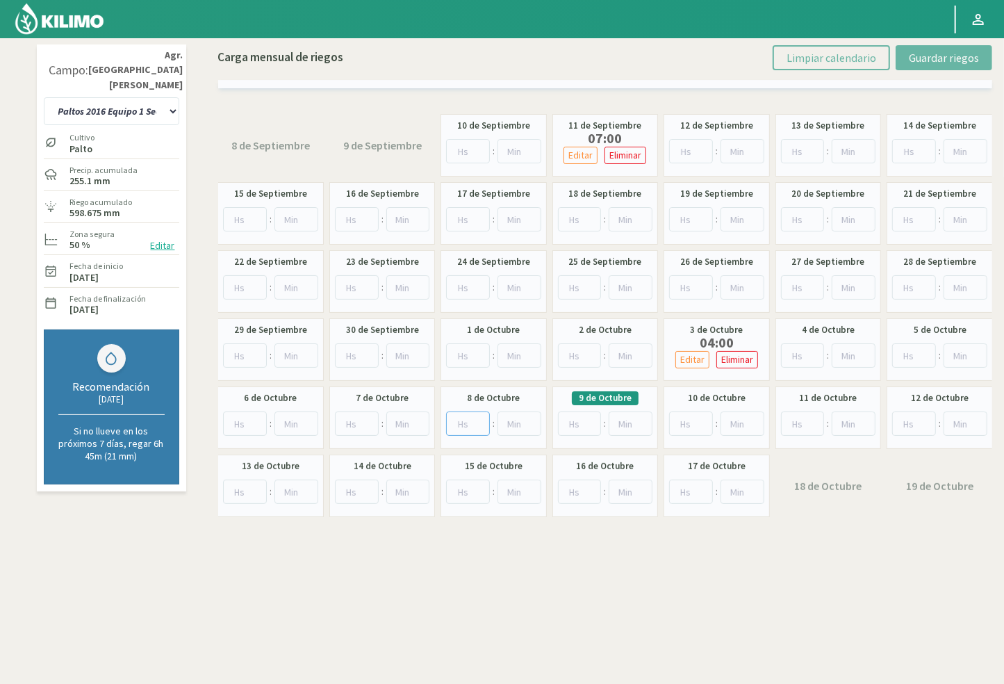
click at [457, 424] on input "number" at bounding box center [468, 423] width 44 height 24
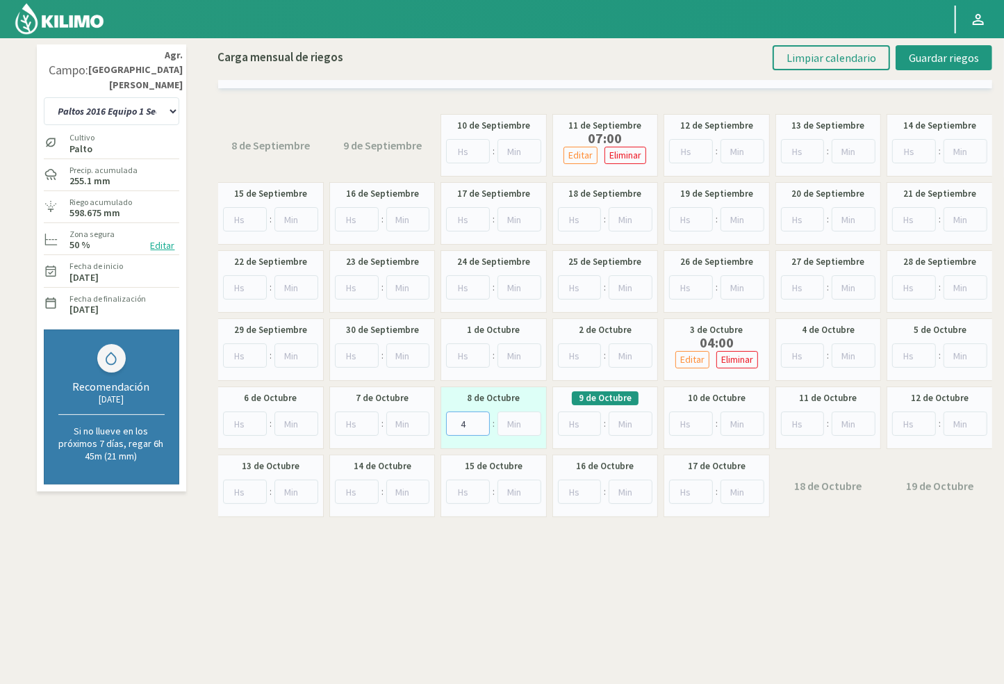
type input "4"
click at [945, 39] on div "Carga mensual [PERSON_NAME] Limpiar calendario Guardar riegos" at bounding box center [605, 63] width 775 height 50
click at [932, 48] on button "Guardar riegos" at bounding box center [943, 57] width 97 height 25
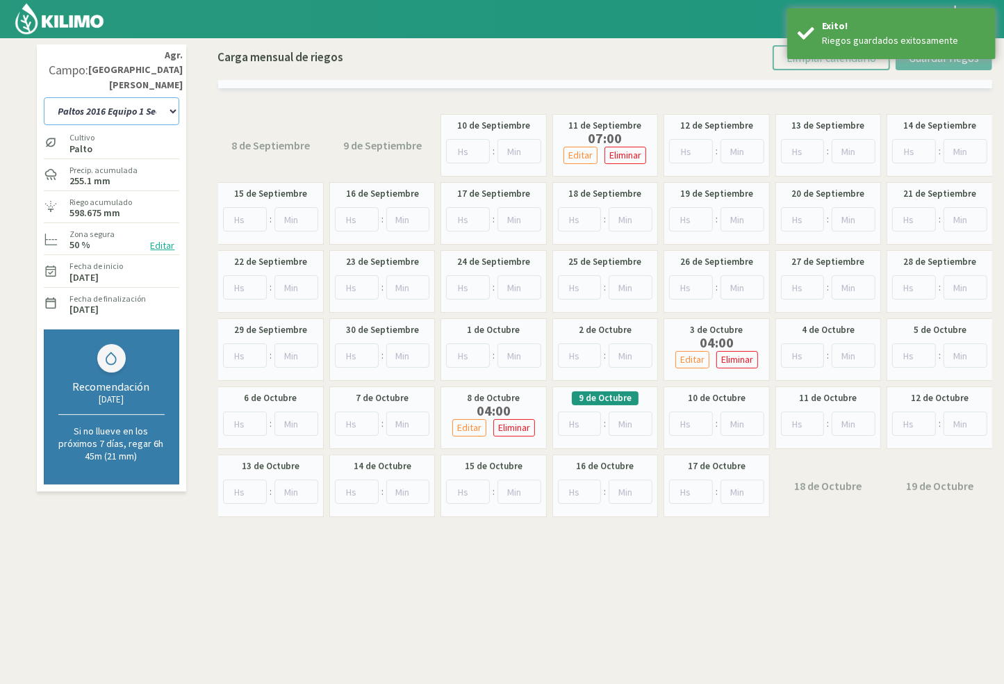
drag, startPoint x: 133, startPoint y: 94, endPoint x: 133, endPoint y: 106, distance: 11.1
click at [133, 97] on select "10 11 12 13 1A 1B 26 27 E 3A 4 5 6 7 [PERSON_NAME] 7 Ciruela 8 9 Equipo 1 2005 …" at bounding box center [111, 111] width 135 height 28
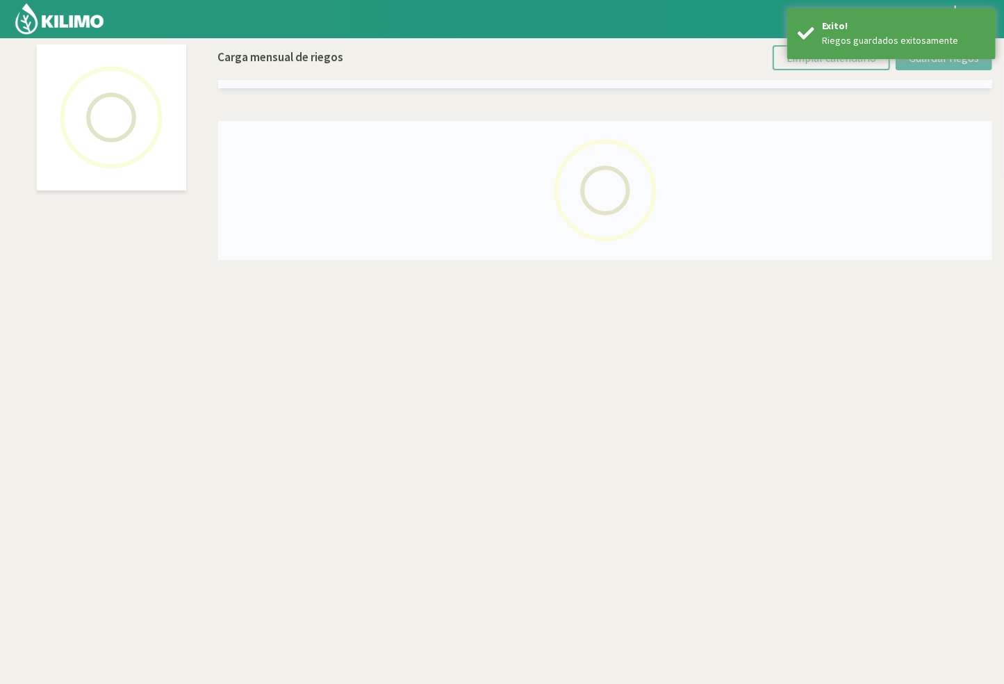
select select "54: Object"
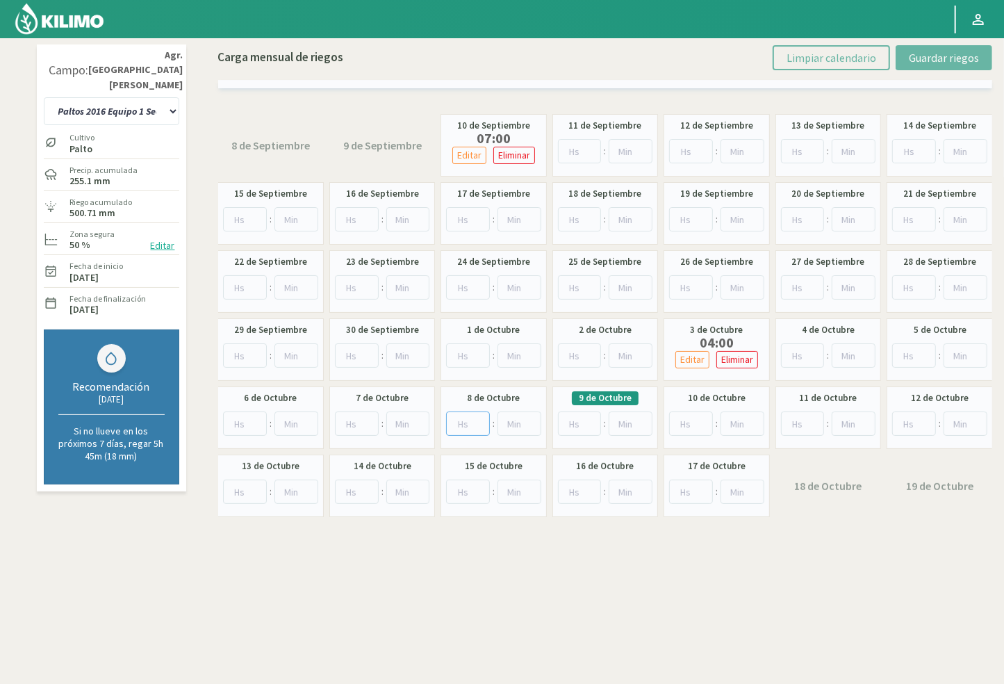
click at [465, 424] on input "number" at bounding box center [468, 423] width 44 height 24
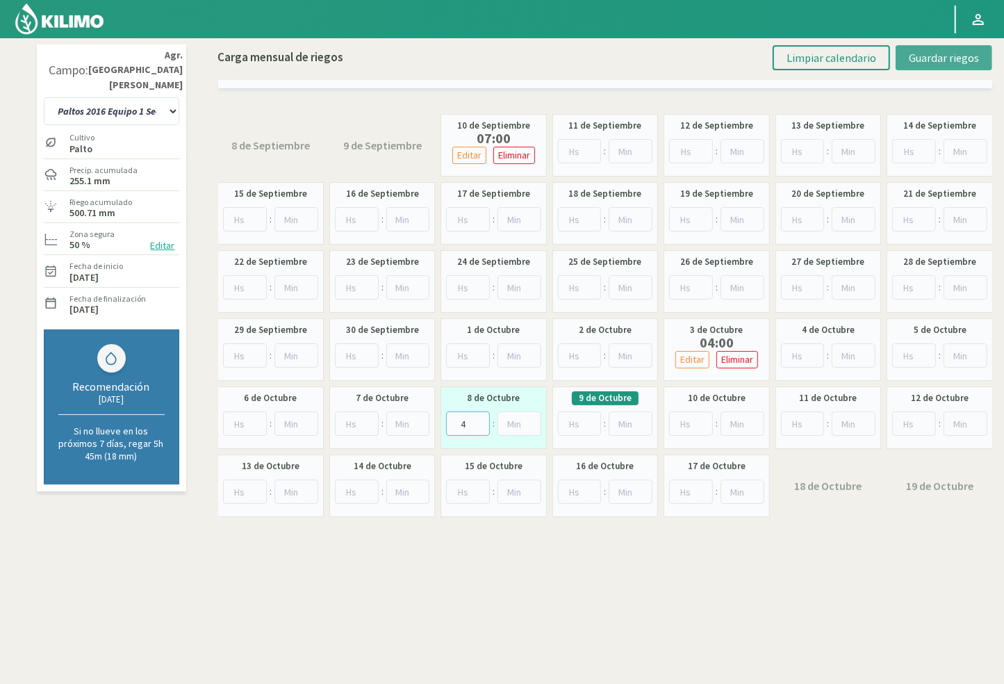
type input "4"
click at [910, 56] on span "Guardar riegos" at bounding box center [944, 58] width 70 height 14
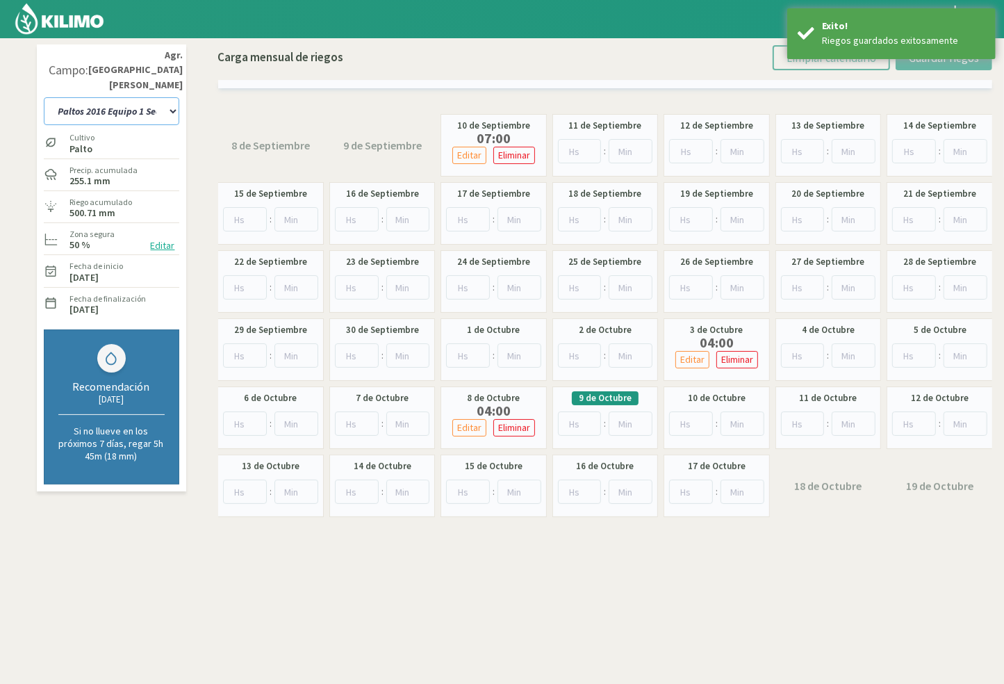
click at [113, 98] on select "10 11 12 13 1A 1B 26 27 E 3A 4 5 6 7 [PERSON_NAME] 7 Ciruela 8 9 Equipo 1 2005 …" at bounding box center [111, 111] width 135 height 28
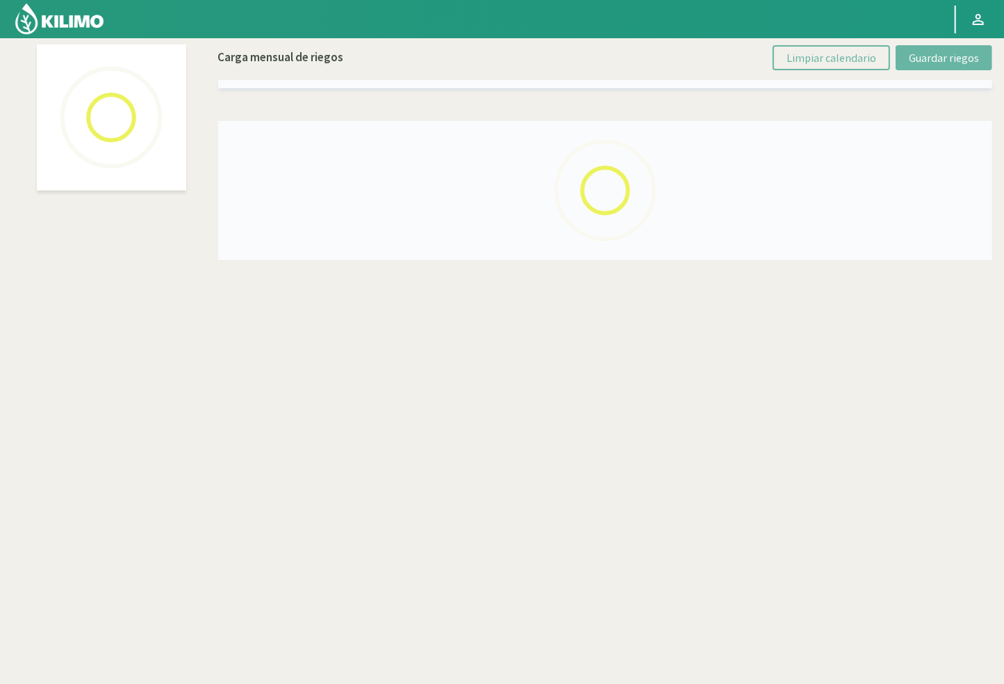
select select "38: Object"
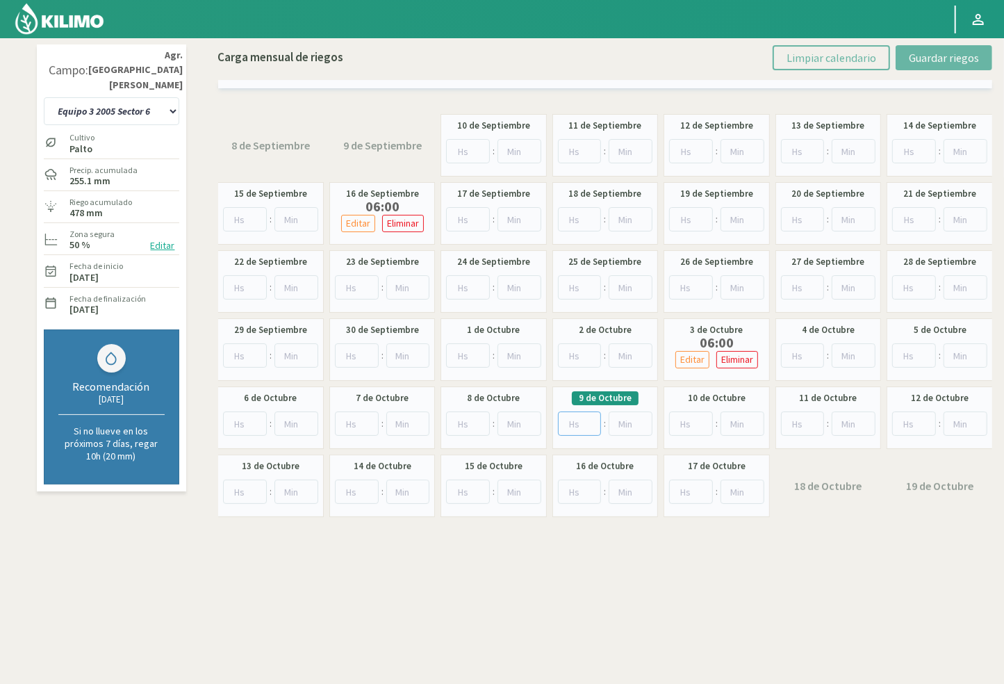
click at [576, 425] on input "number" at bounding box center [580, 423] width 44 height 24
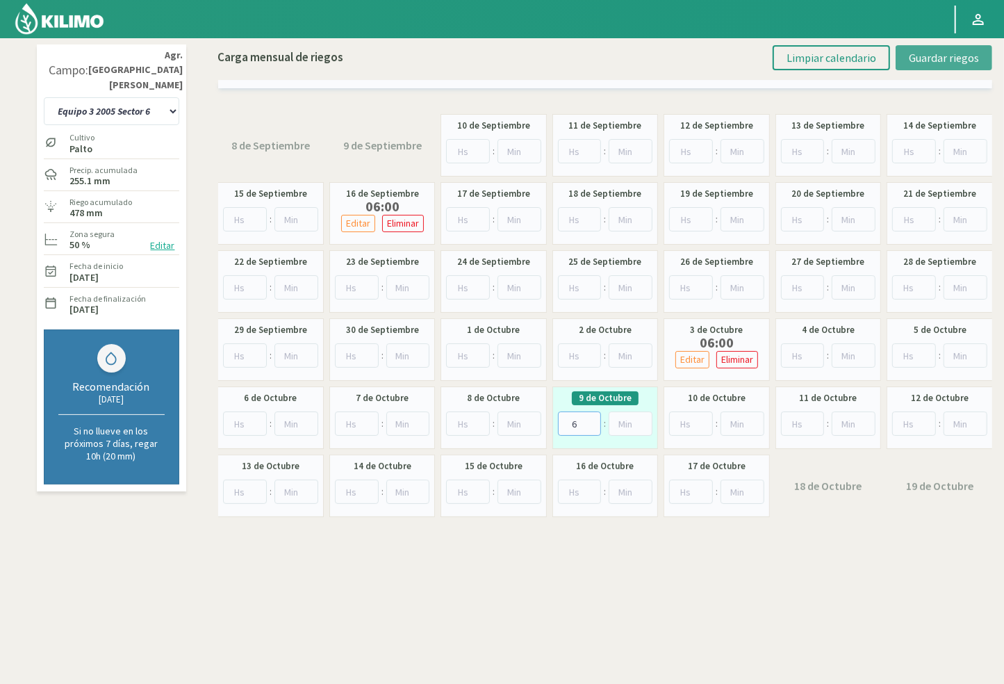
type input "6"
click at [920, 53] on span "Guardar riegos" at bounding box center [944, 58] width 70 height 14
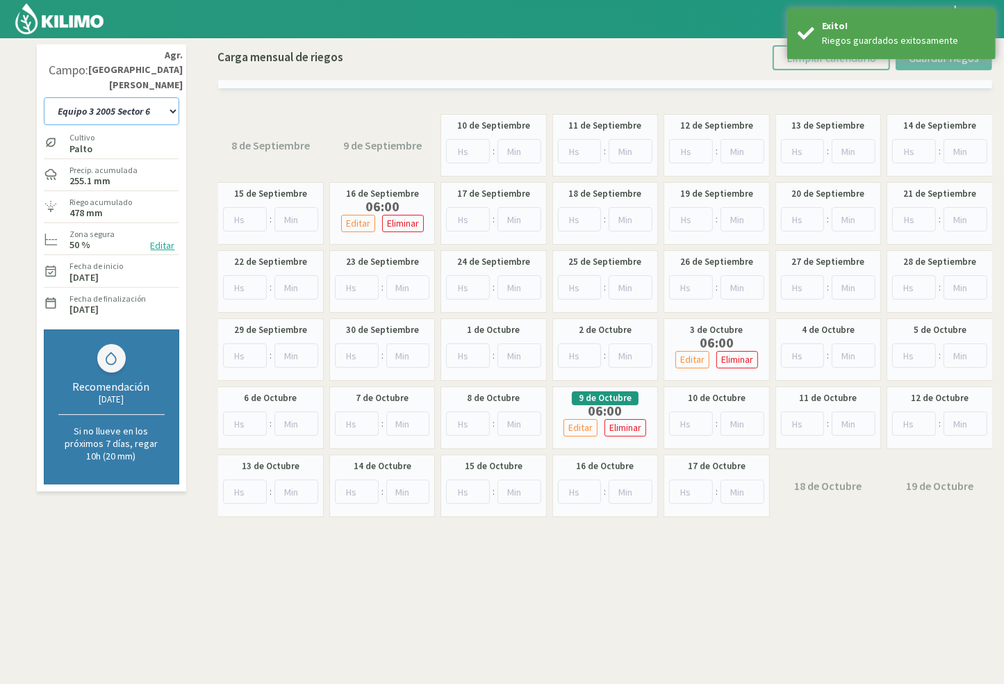
click at [149, 97] on select "10 11 12 13 1A 1B 26 27 E 3A 4 5 6 7 [PERSON_NAME] 7 Ciruela 8 9 Equipo 1 2005 …" at bounding box center [111, 111] width 135 height 28
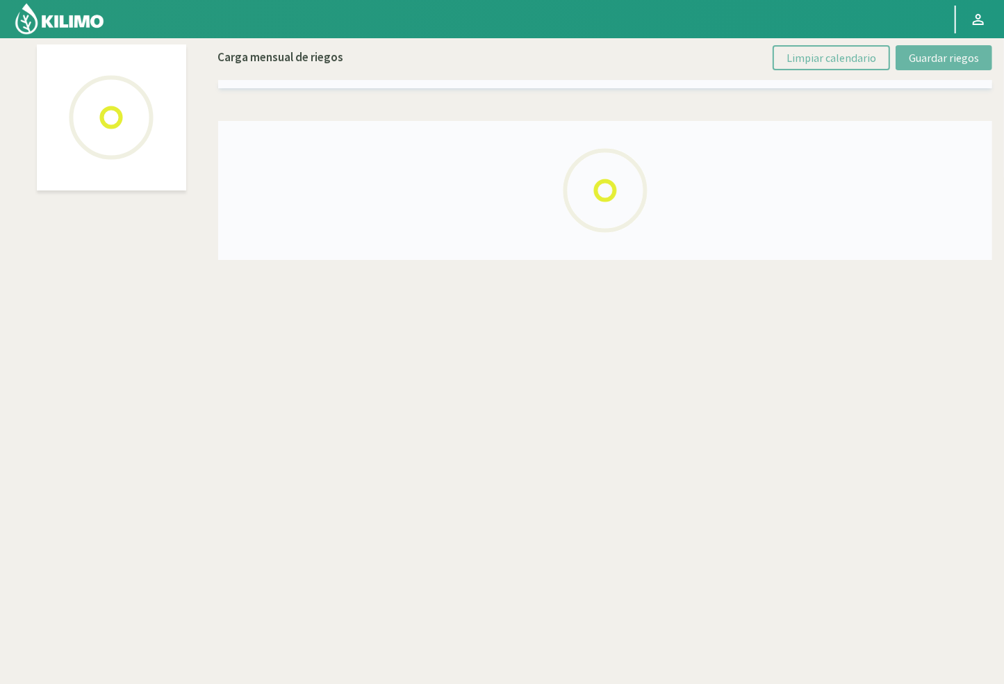
select select "34: Object"
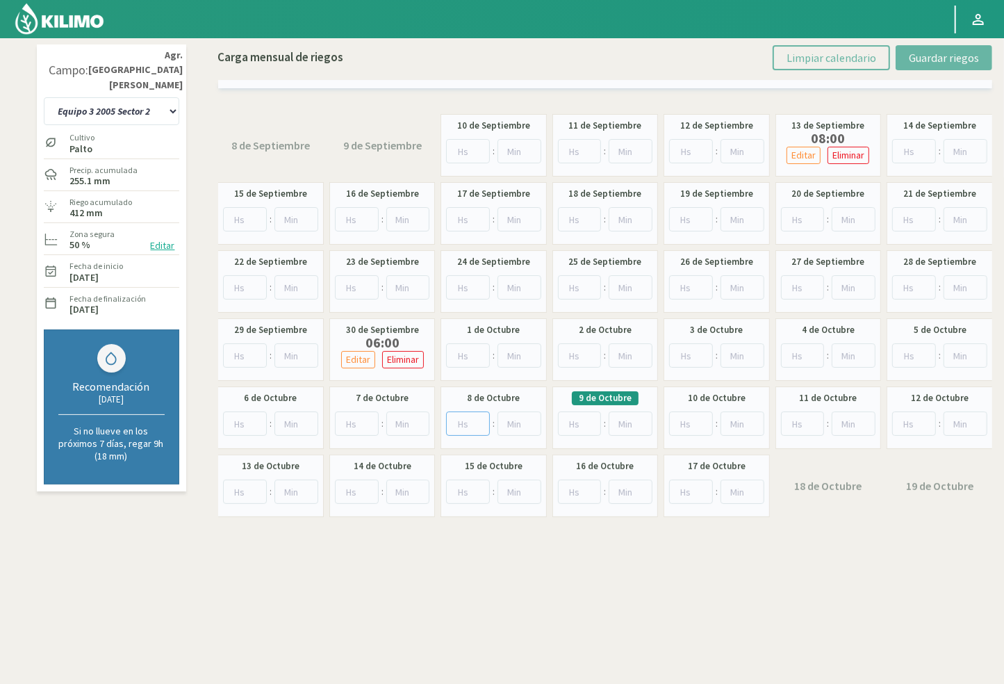
click at [465, 424] on input "number" at bounding box center [468, 423] width 44 height 24
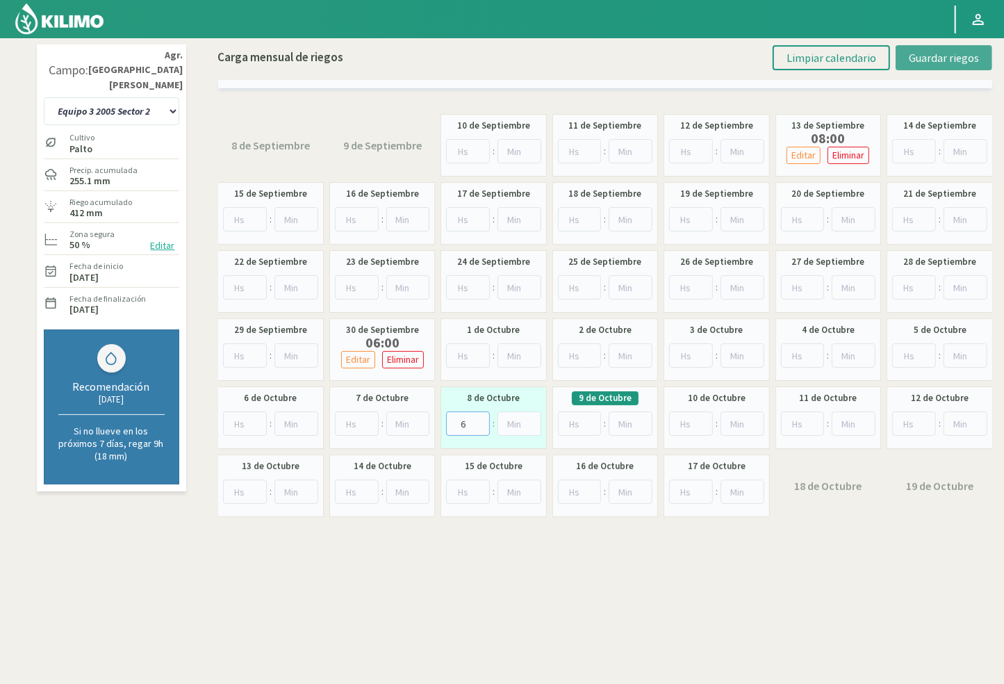
type input "6"
click at [931, 59] on span "Guardar riegos" at bounding box center [944, 58] width 70 height 14
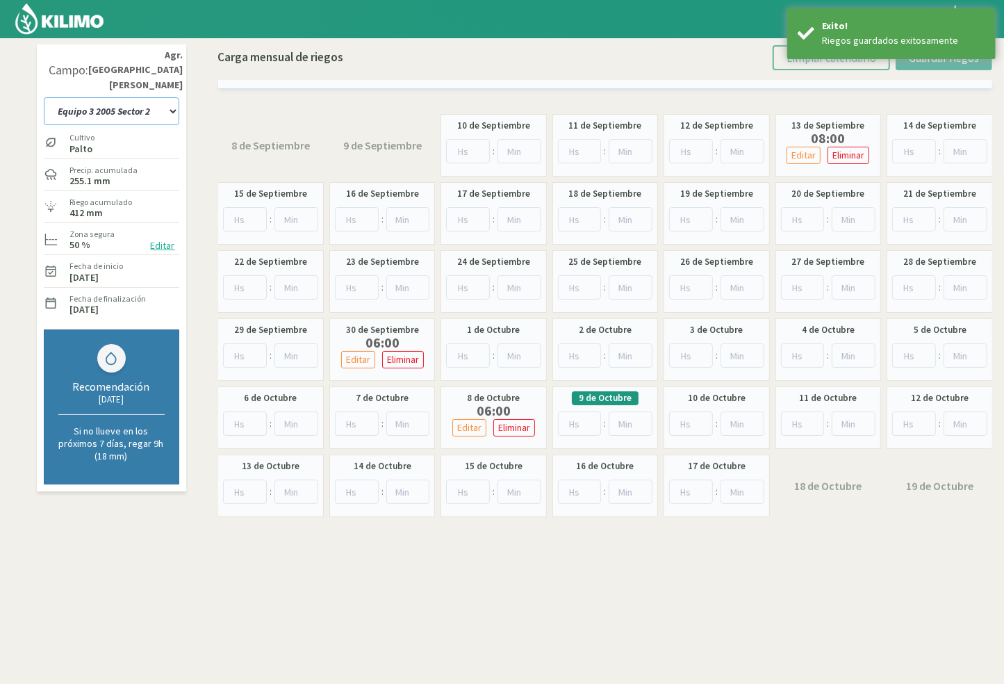
click at [140, 97] on select "10 11 12 13 1A 1B 26 27 E 3A 4 5 6 7 [PERSON_NAME] 7 Ciruela 8 9 Equipo 1 2005 …" at bounding box center [111, 111] width 135 height 28
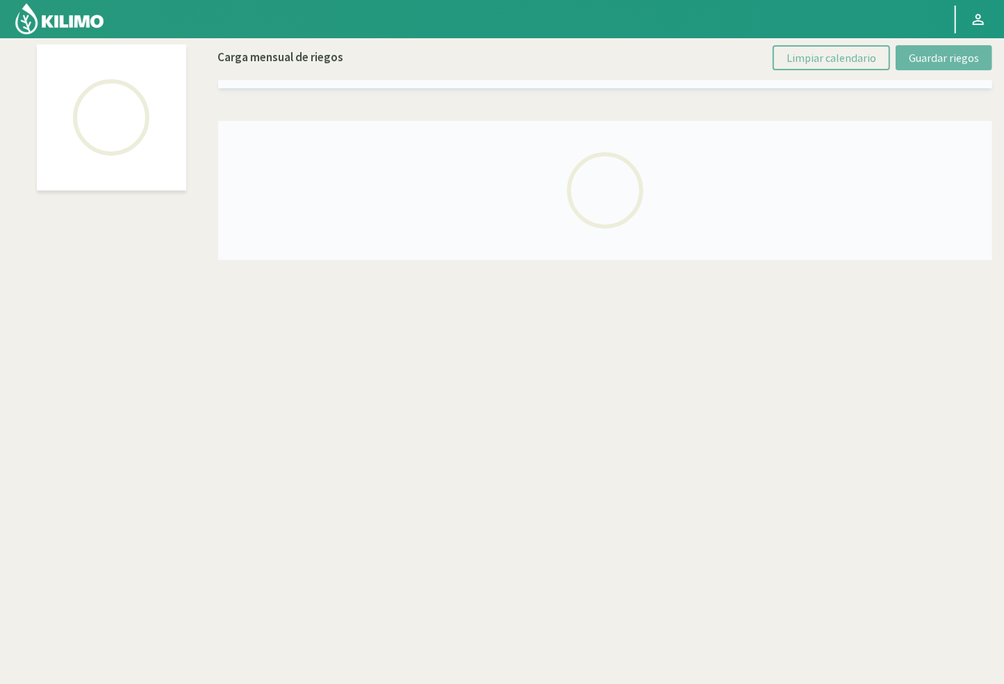
select select "26: Object"
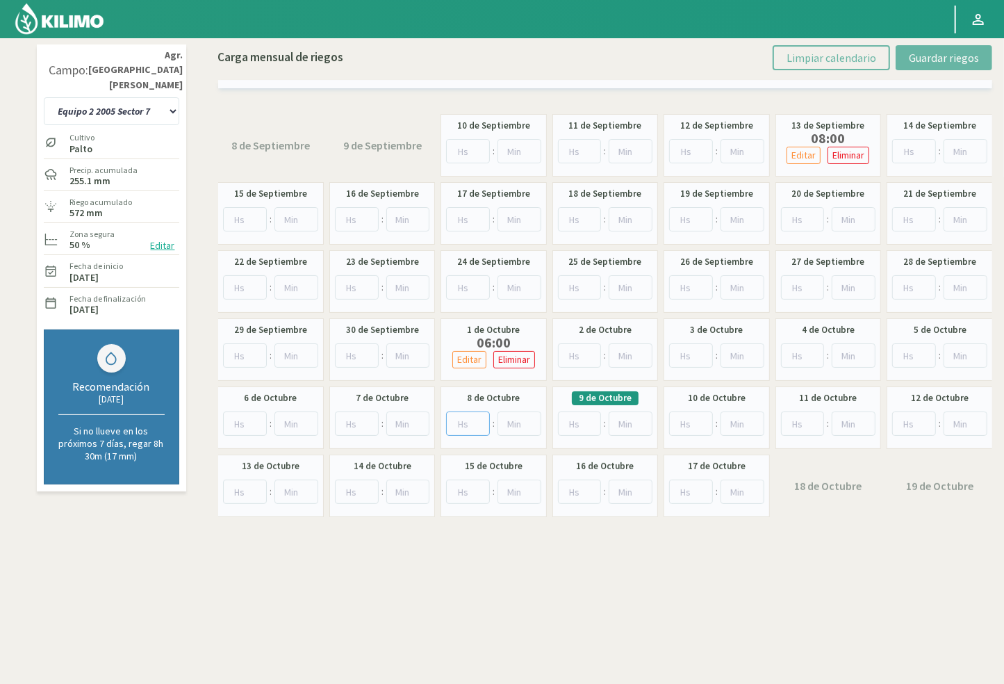
click at [468, 422] on input "number" at bounding box center [468, 423] width 44 height 24
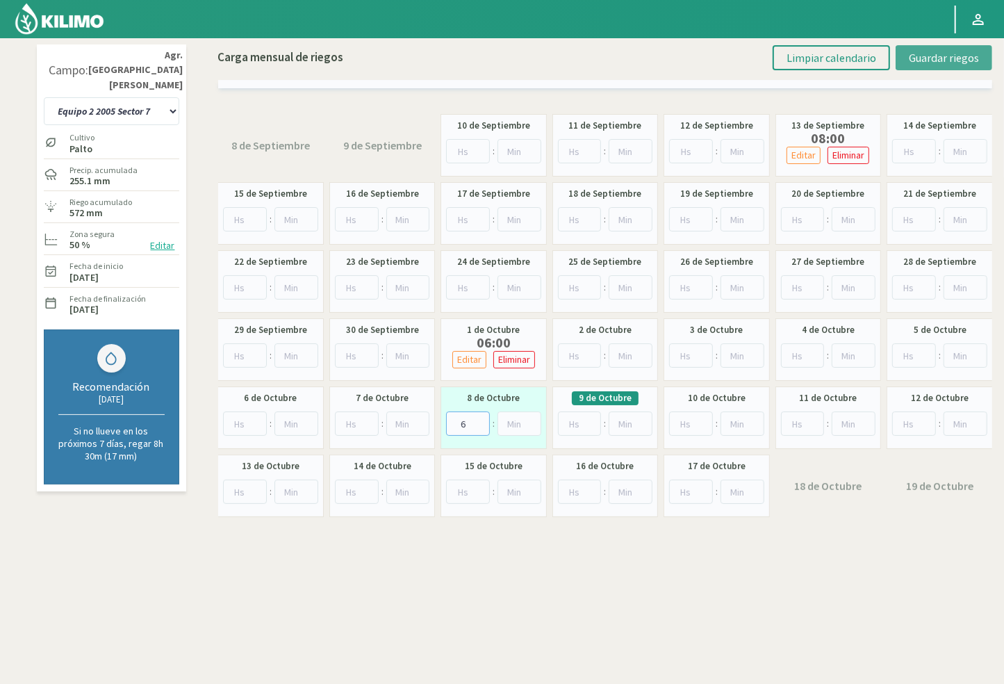
type input "6"
click at [913, 67] on button "Guardar riegos" at bounding box center [943, 57] width 97 height 25
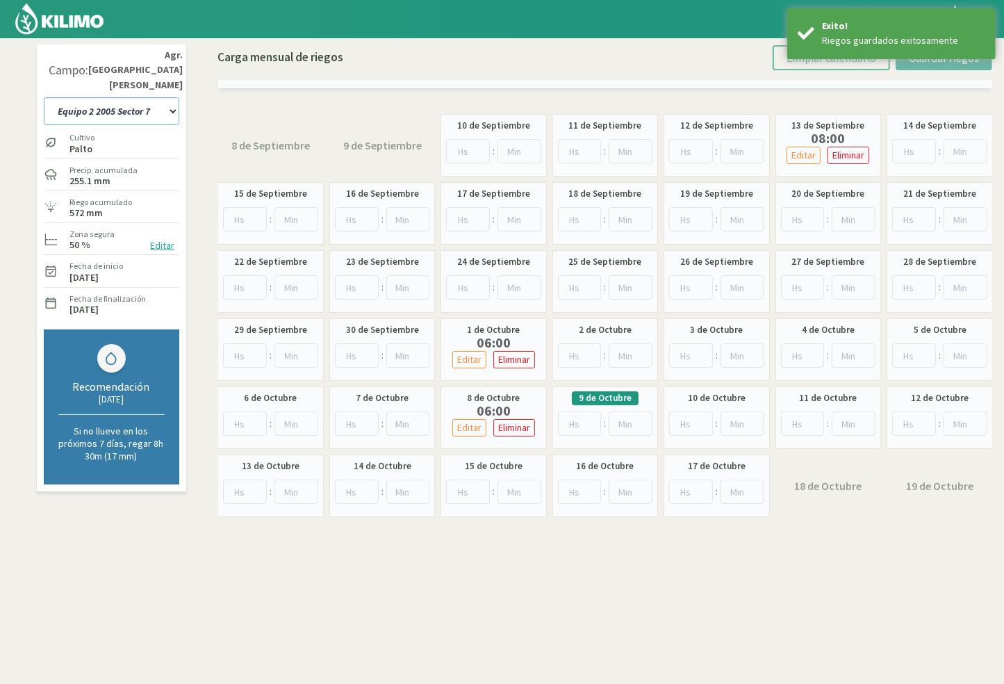
click at [126, 98] on select "10 11 12 13 1A 1B 26 27 E 3A 4 5 6 7 [PERSON_NAME] 7 Ciruela 8 9 Equipo 1 2005 …" at bounding box center [111, 111] width 135 height 28
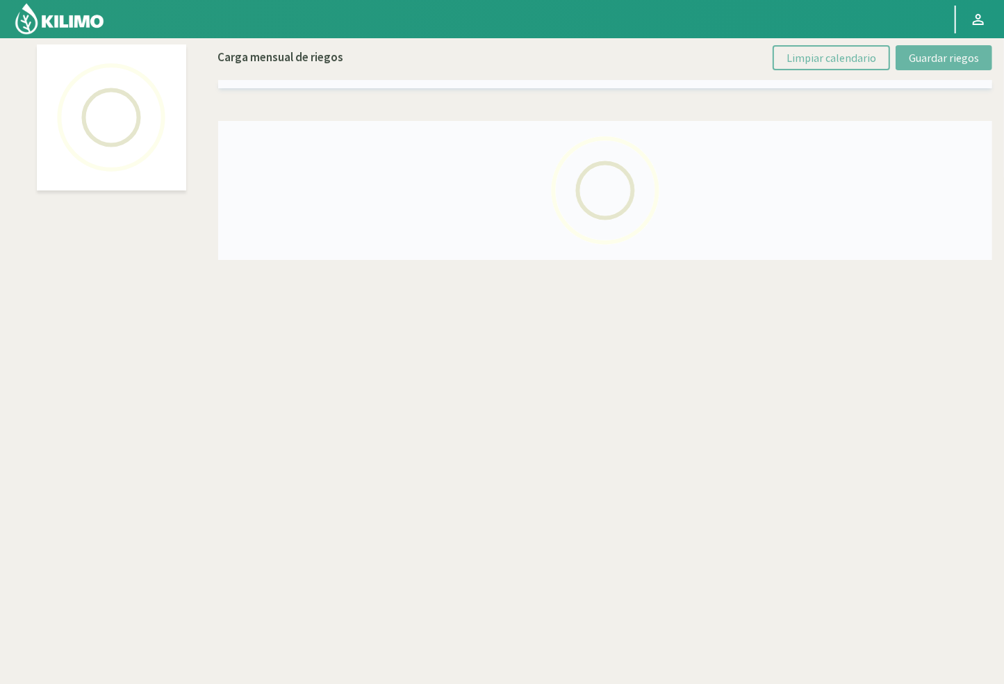
select select "22: Object"
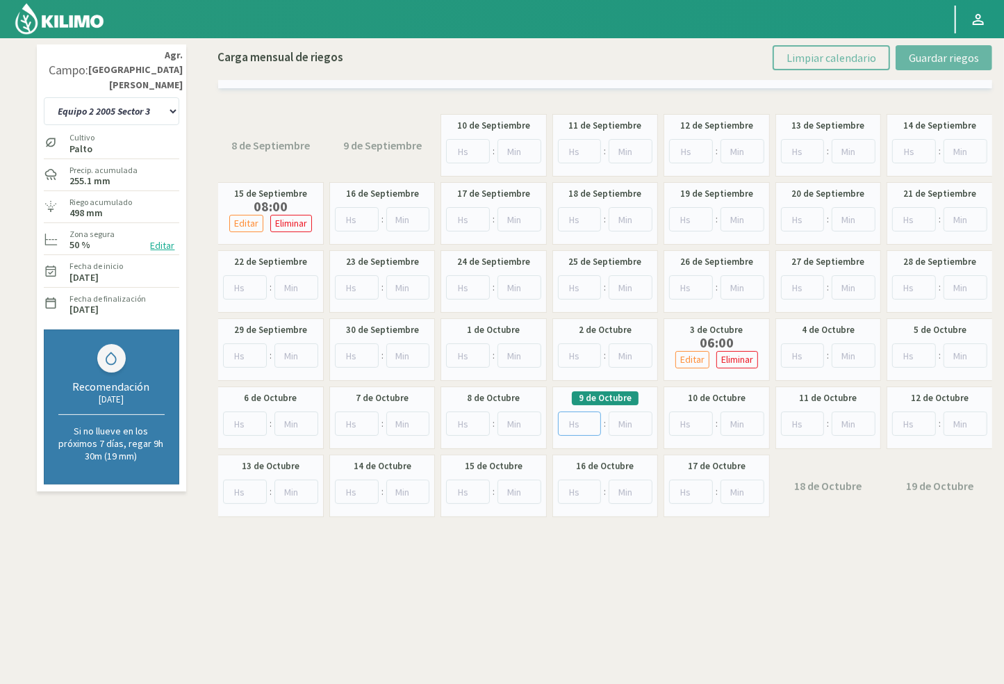
click at [577, 424] on input "number" at bounding box center [580, 423] width 44 height 24
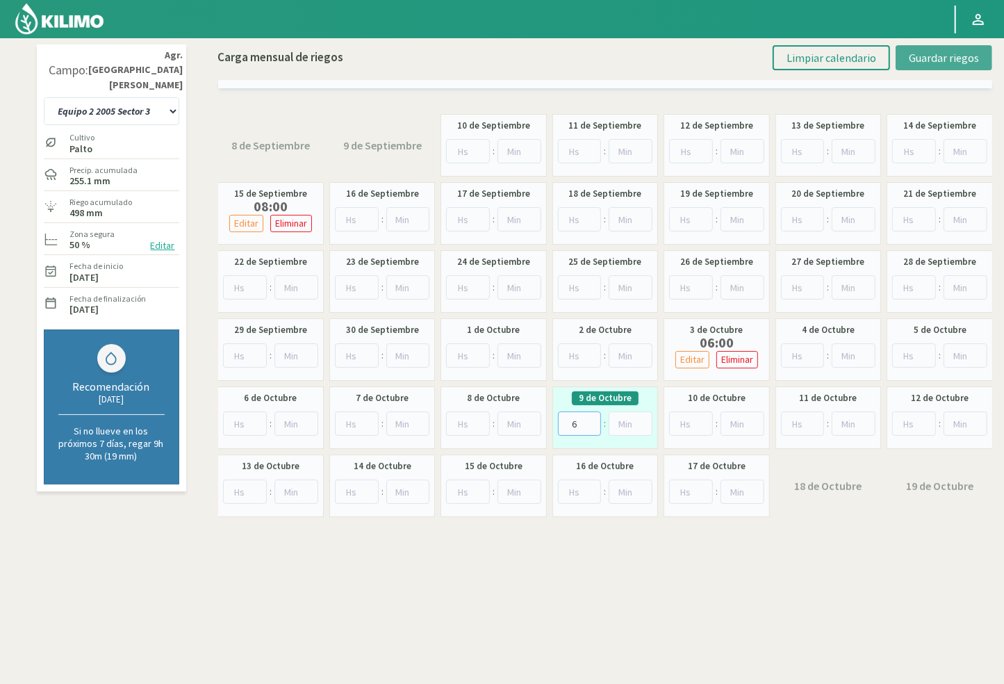
type input "6"
click at [915, 57] on span "Guardar riegos" at bounding box center [944, 58] width 70 height 14
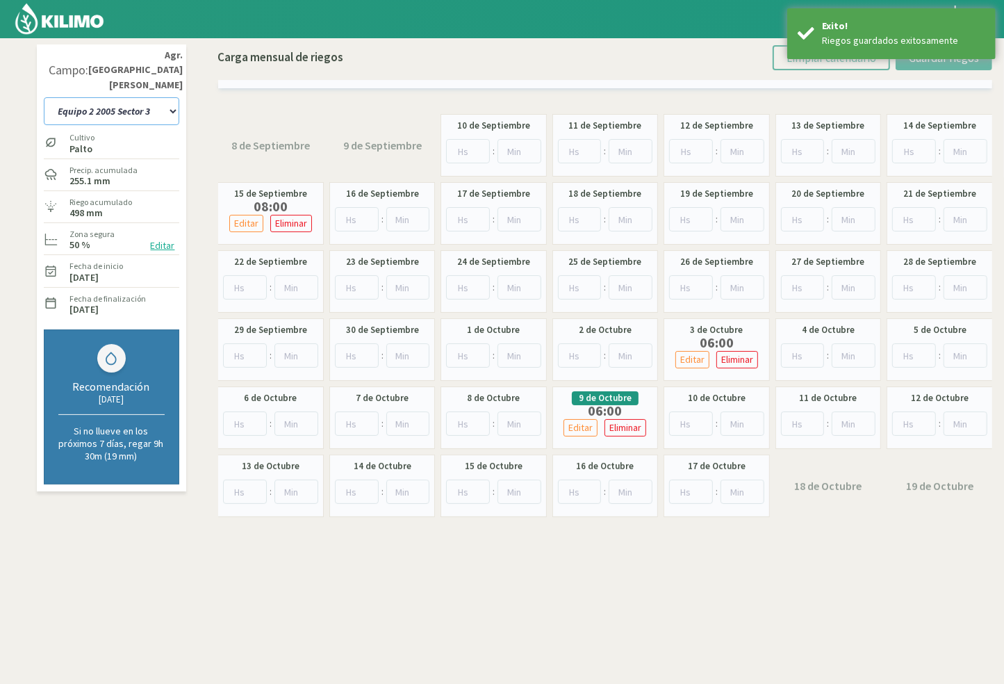
click at [117, 97] on select "10 11 12 13 1A 1B 26 27 E 3A 4 5 6 7 [PERSON_NAME] 7 Ciruela 8 9 Equipo 1 2005 …" at bounding box center [111, 111] width 135 height 28
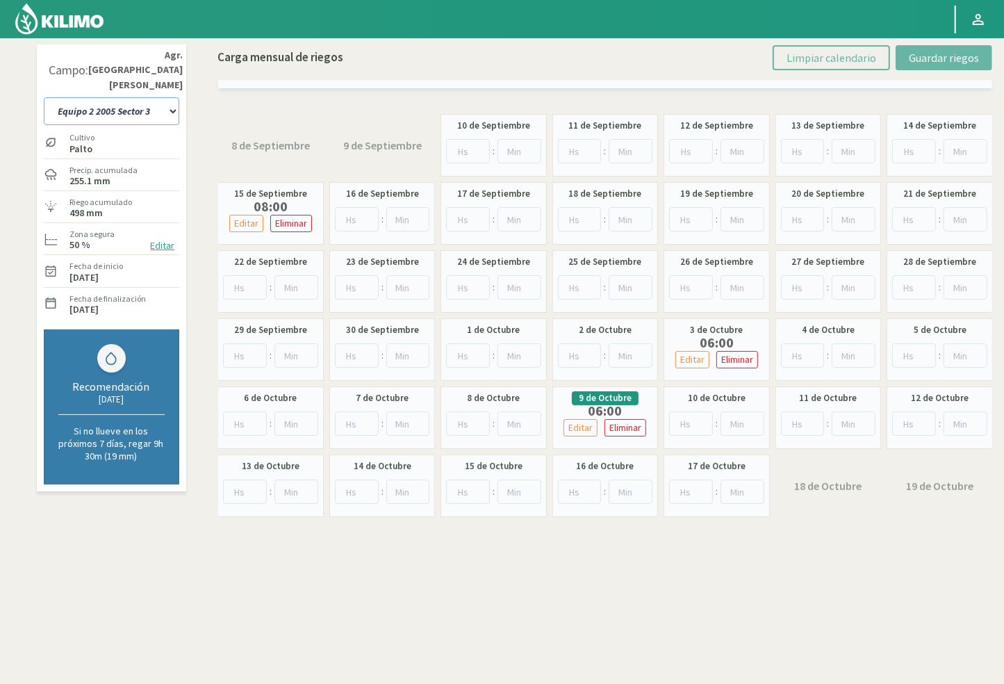
click at [115, 97] on select "10 11 12 13 1A 1B 26 27 E 3A 4 5 6 7 [PERSON_NAME] 7 Ciruela 8 9 Equipo 1 2005 …" at bounding box center [111, 111] width 135 height 28
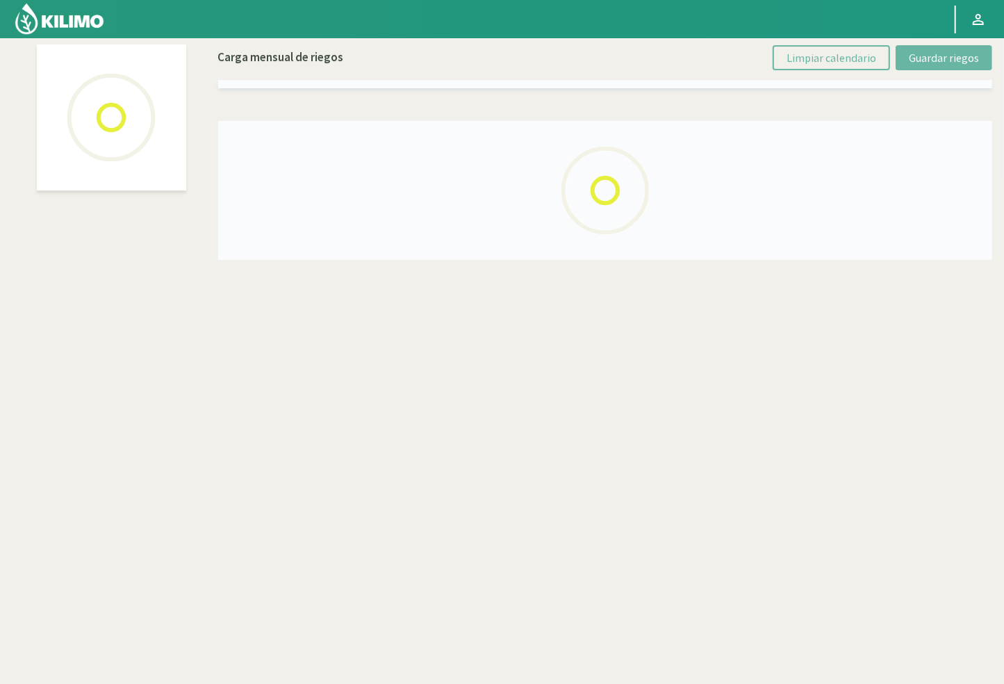
select select "20: Object"
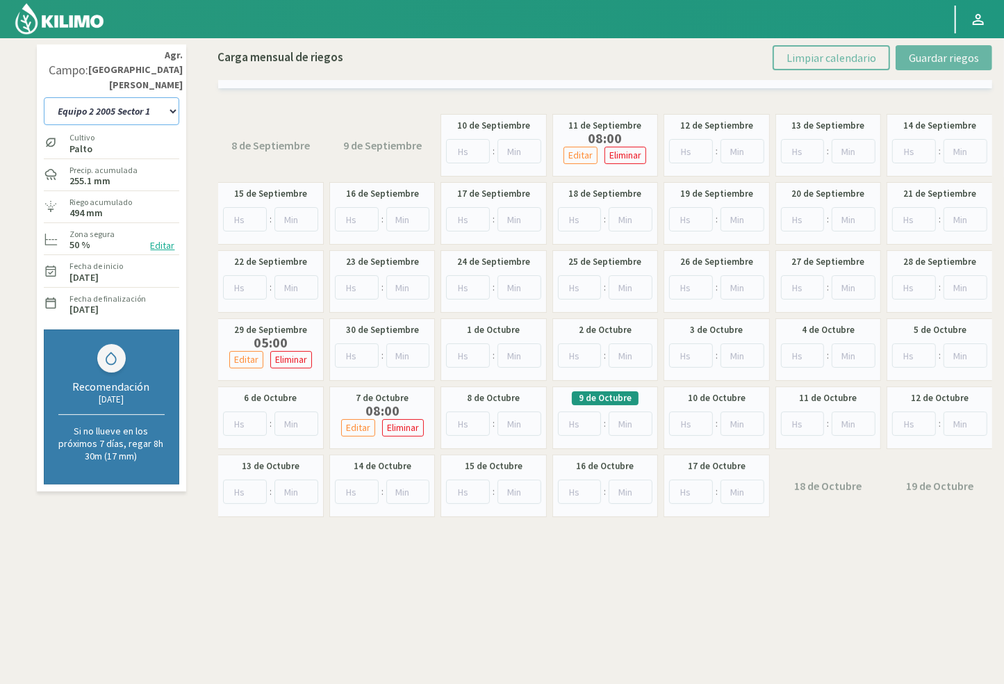
click at [139, 97] on select "10 11 12 13 1A 1B 26 27 E 3A 4 5 6 7 [PERSON_NAME] 7 Ciruela 8 9 Equipo 1 2005 …" at bounding box center [111, 111] width 135 height 28
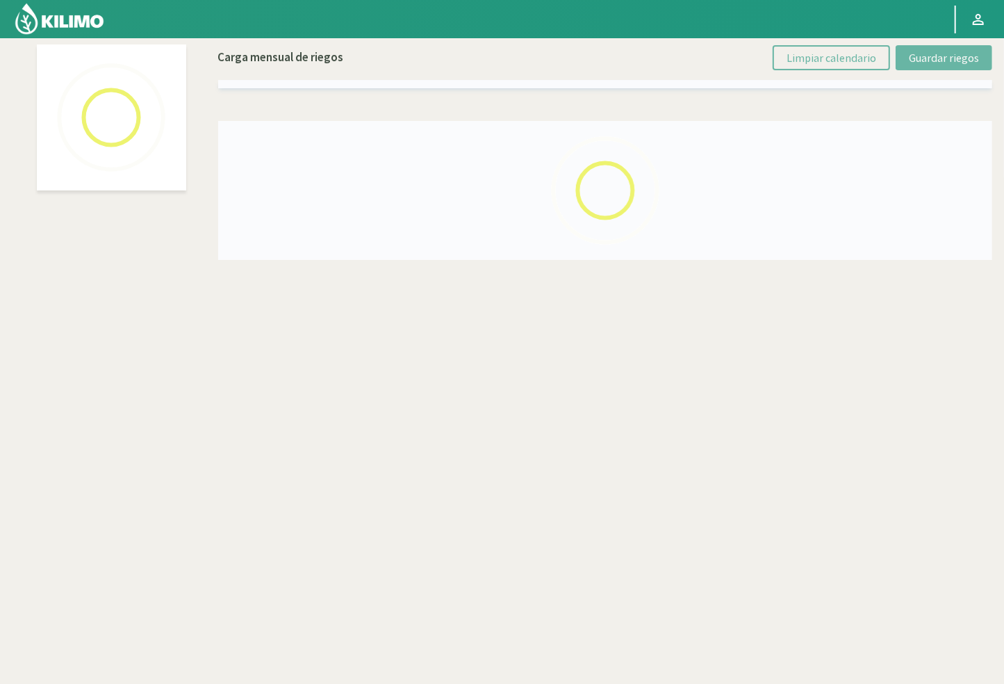
select select "19: Object"
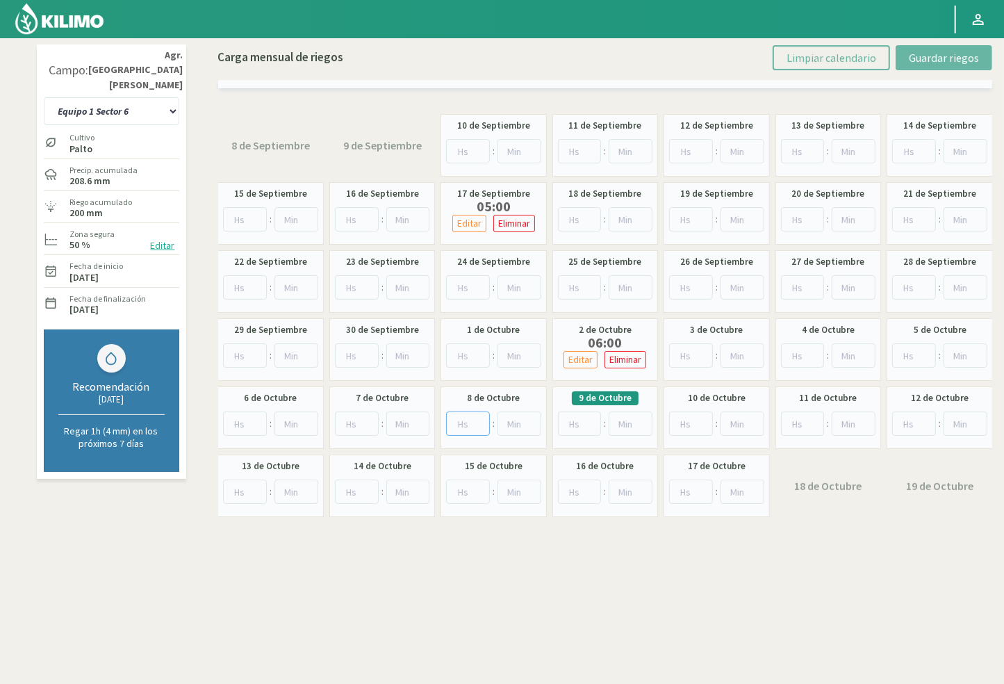
click at [462, 415] on input "number" at bounding box center [468, 423] width 44 height 24
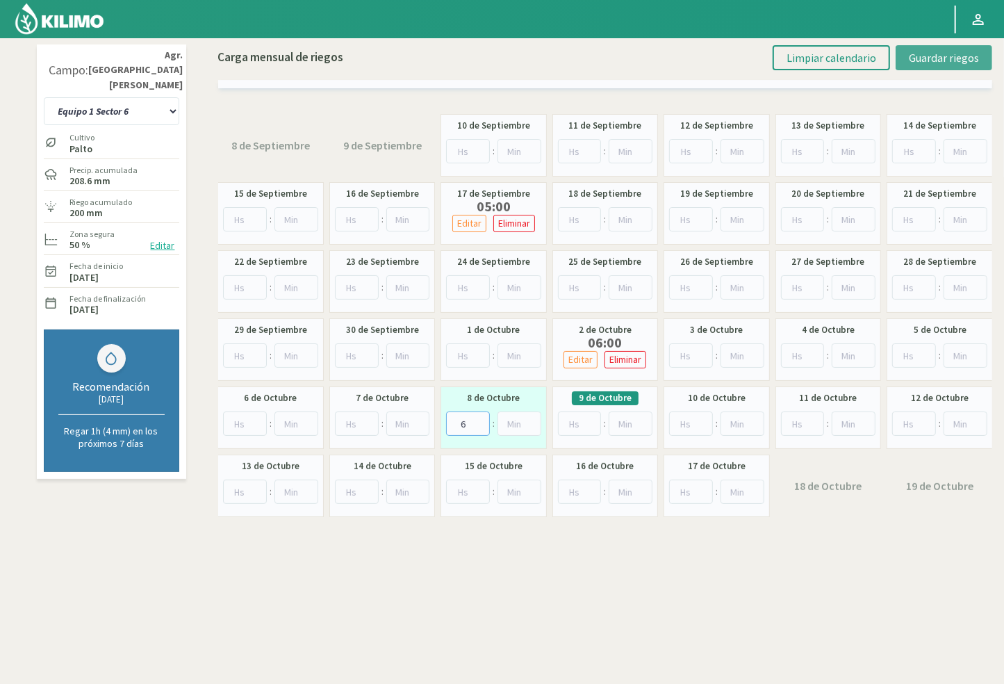
type input "6"
click at [941, 56] on span "Guardar riegos" at bounding box center [944, 58] width 70 height 14
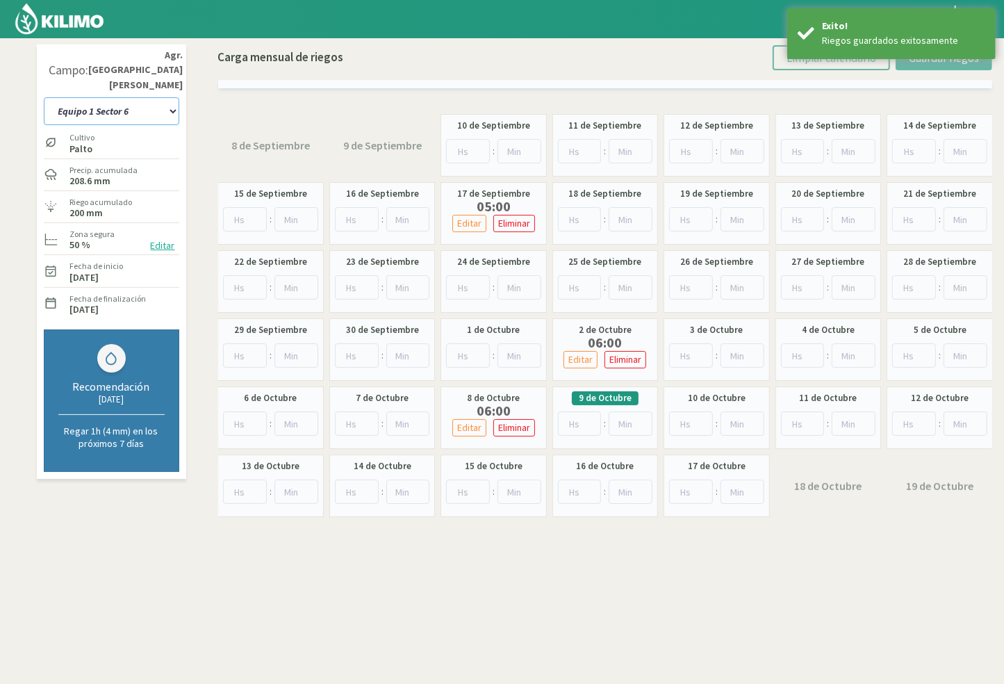
click at [138, 97] on select "10 11 12 13 1A 1B 26 27 E 3A 4 5 6 7 [PERSON_NAME] 7 Ciruela 8 9 Equipo 1 2005 …" at bounding box center [111, 111] width 135 height 28
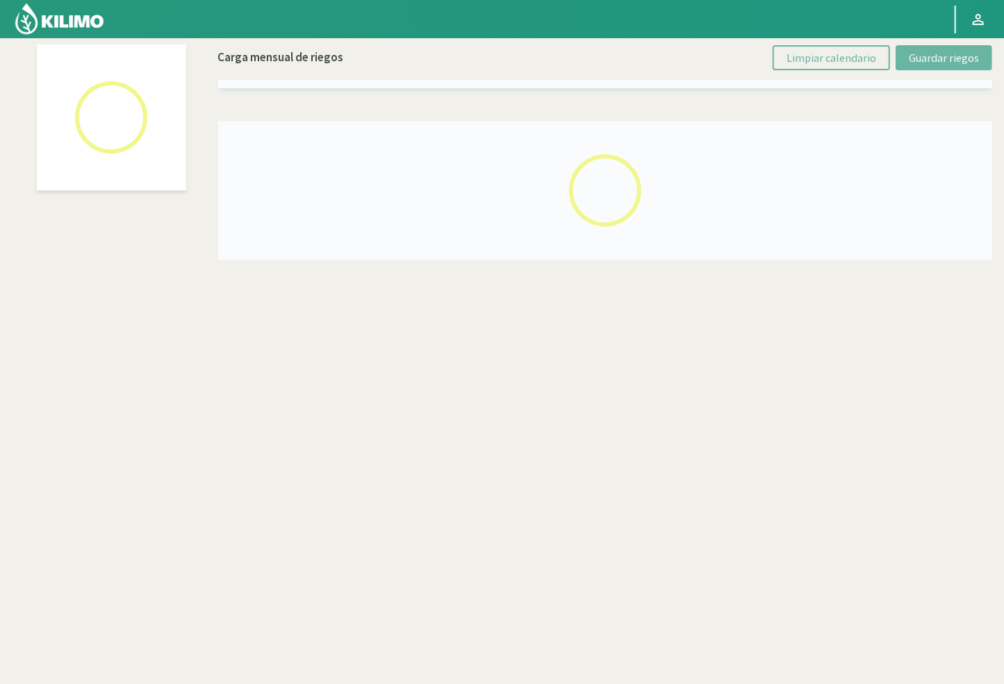
select select "52: Object"
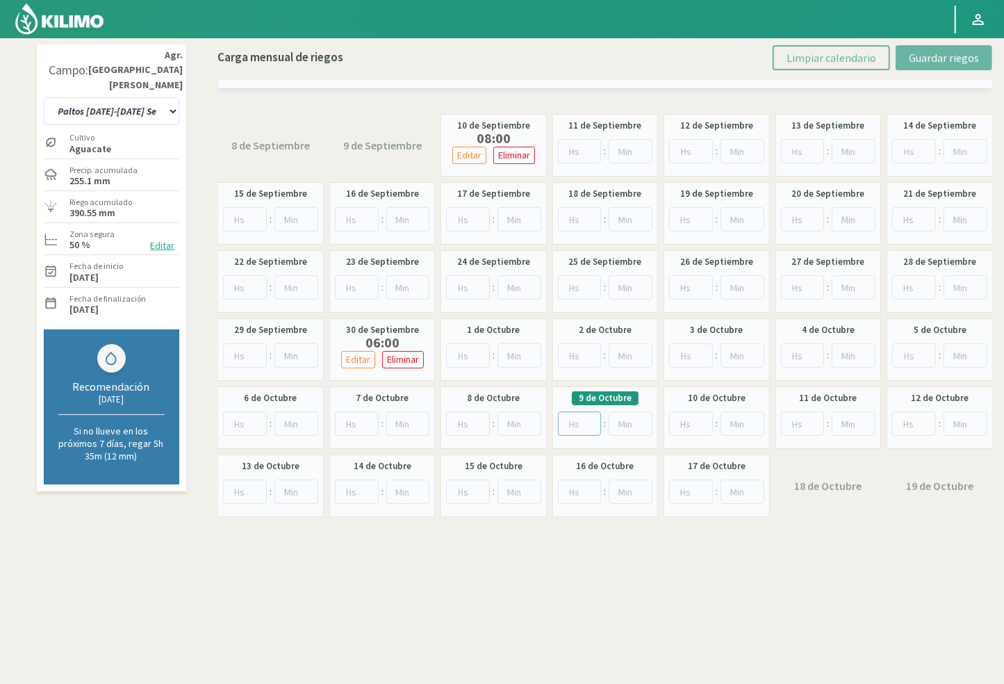
click at [575, 418] on input "number" at bounding box center [580, 423] width 44 height 24
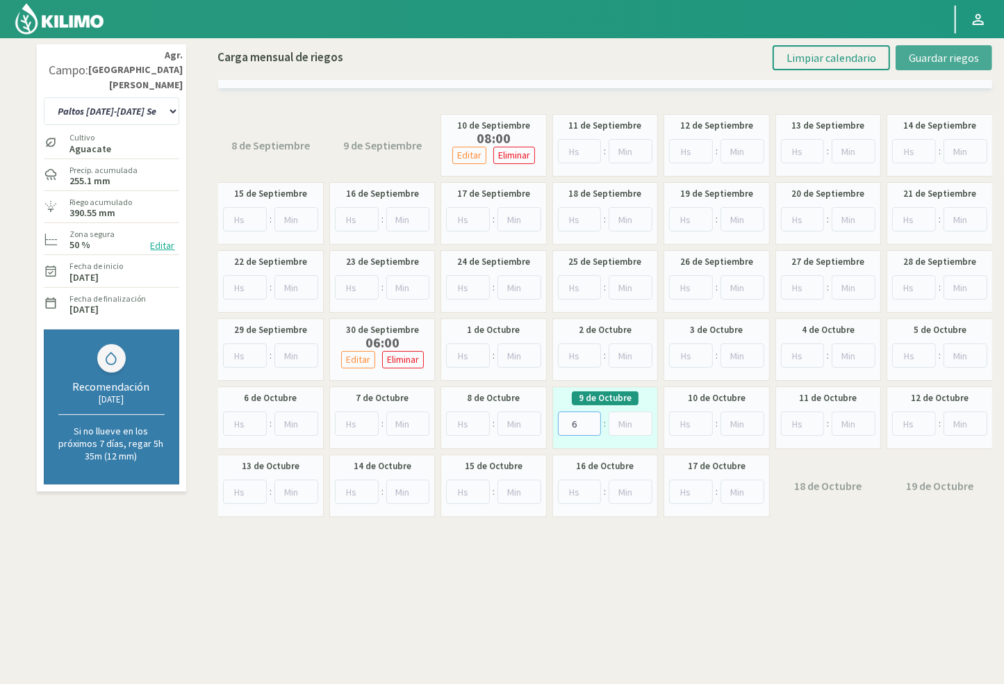
type input "6"
click at [926, 59] on span "Guardar riegos" at bounding box center [944, 58] width 70 height 14
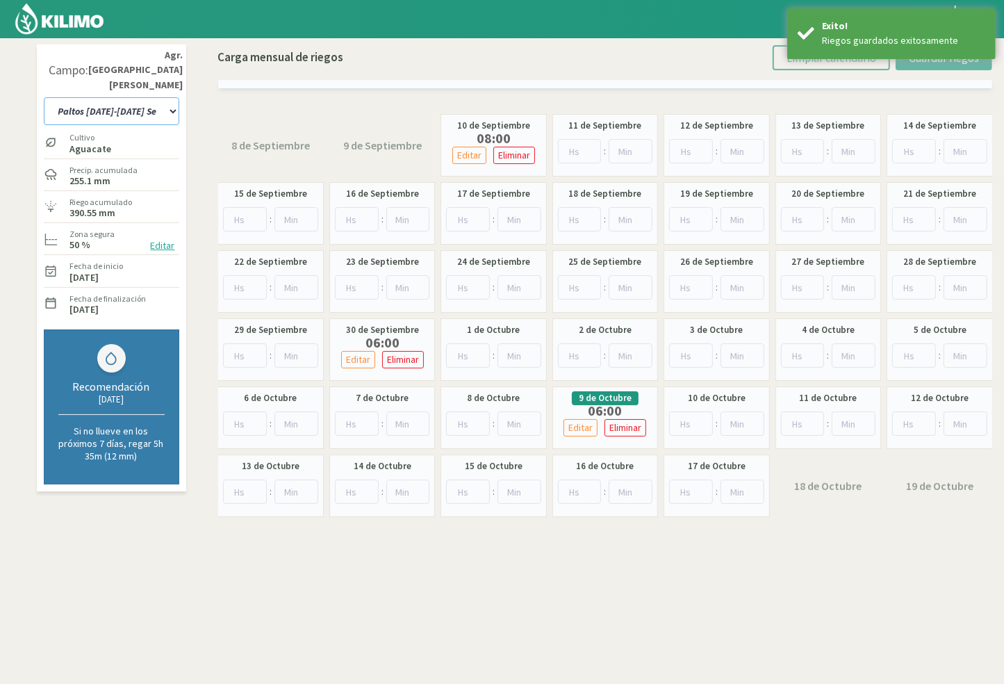
click at [109, 99] on select "10 11 12 13 1A 1B 26 27 E 3A 4 5 6 7 [PERSON_NAME] 7 Ciruela 8 9 Equipo 1 2005 …" at bounding box center [111, 111] width 135 height 28
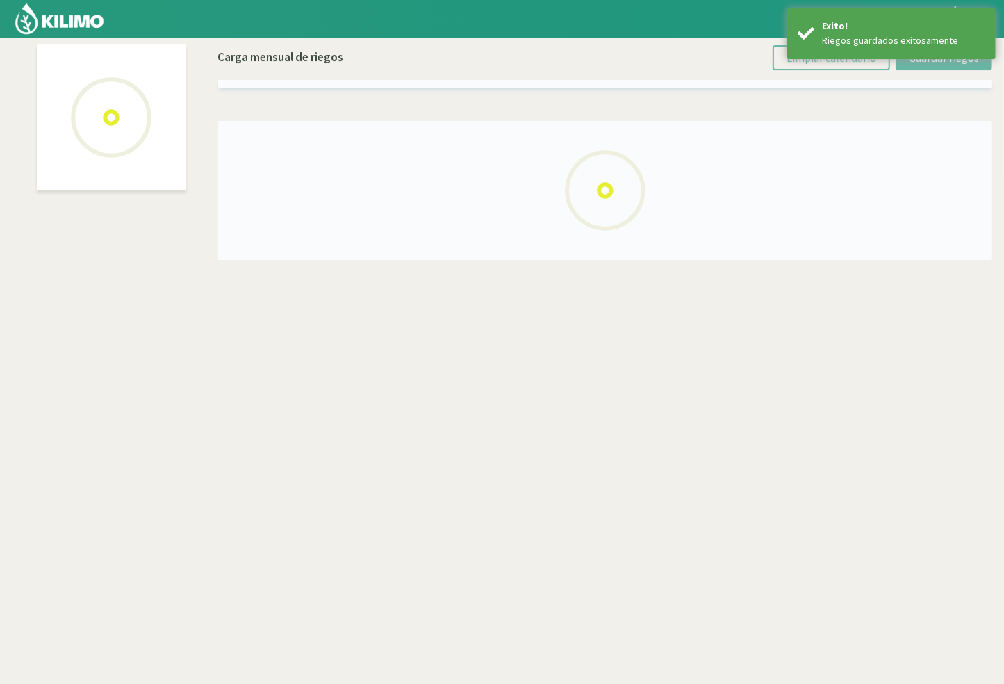
select select "50: Object"
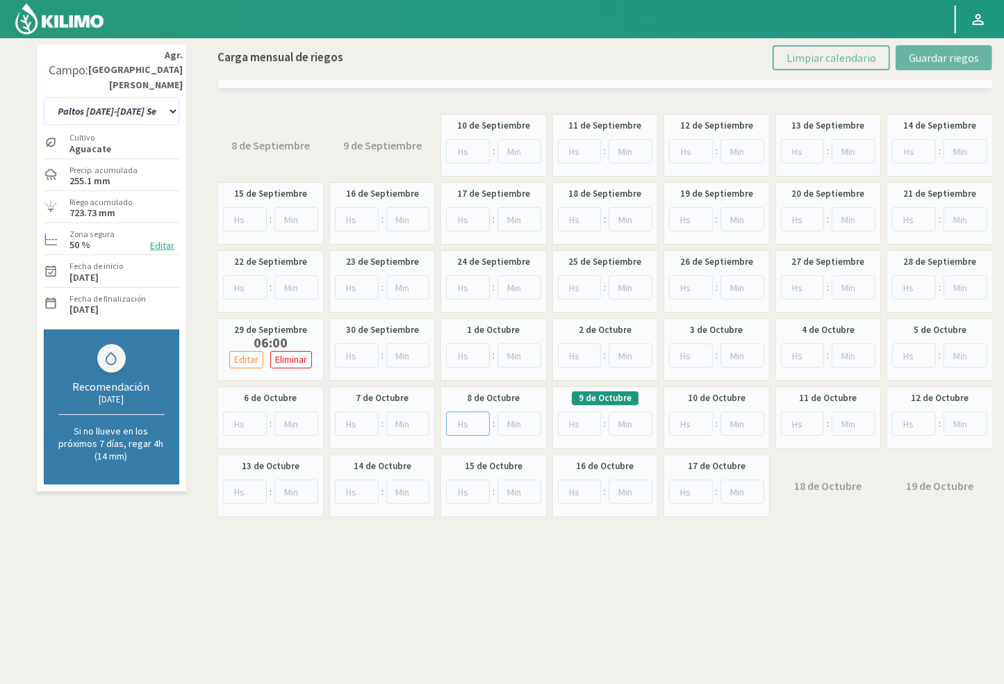
click at [473, 426] on input "number" at bounding box center [468, 423] width 44 height 24
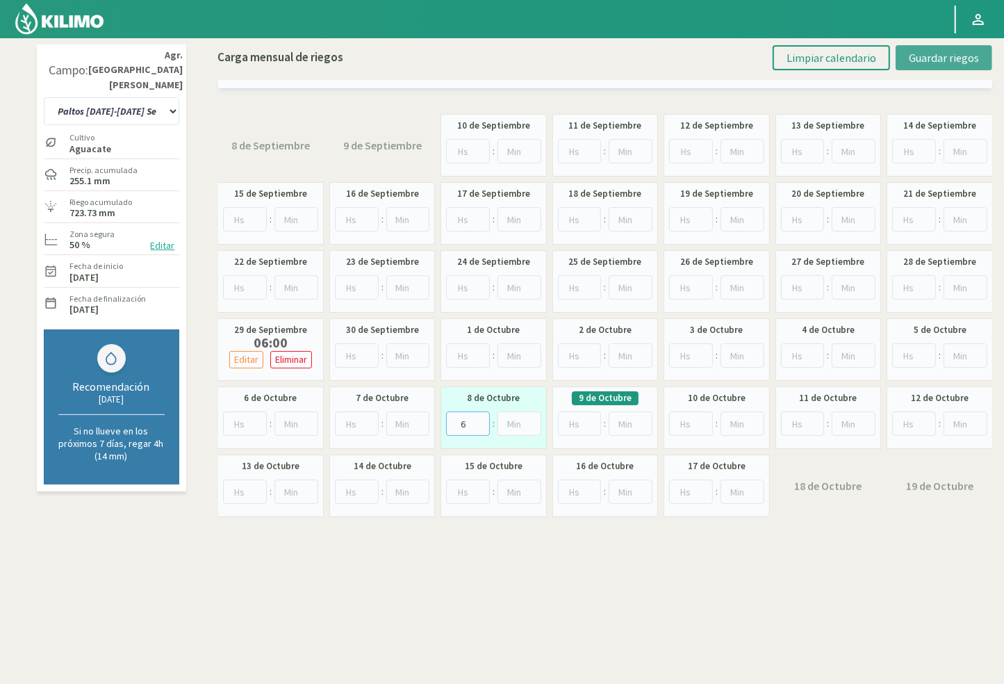
type input "6"
click at [907, 60] on button "Guardar riegos" at bounding box center [943, 57] width 97 height 25
